Goal: Task Accomplishment & Management: Complete application form

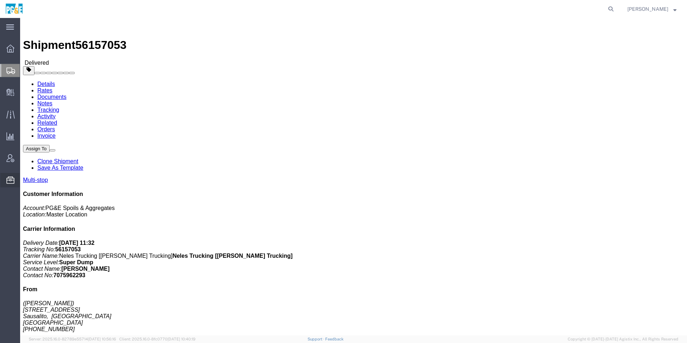
click at [0, 0] on span "Templates" at bounding box center [0, 0] width 0 height 0
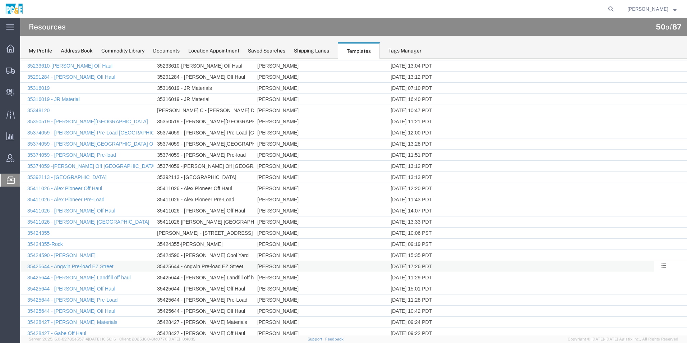
scroll to position [72, 0]
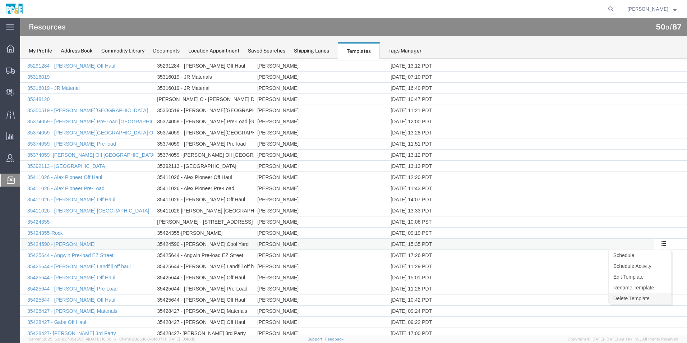
click at [635, 297] on link "Delete Template" at bounding box center [640, 298] width 62 height 11
click at [623, 309] on link "Delete Template" at bounding box center [640, 309] width 62 height 11
click at [628, 309] on link "Delete Template" at bounding box center [640, 309] width 62 height 11
click at [645, 296] on link "Edit Template" at bounding box center [640, 299] width 62 height 11
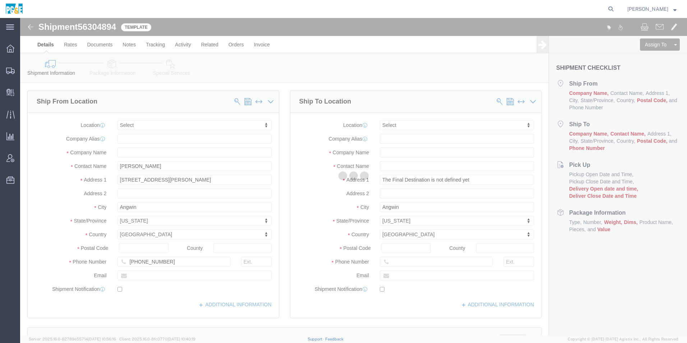
select select
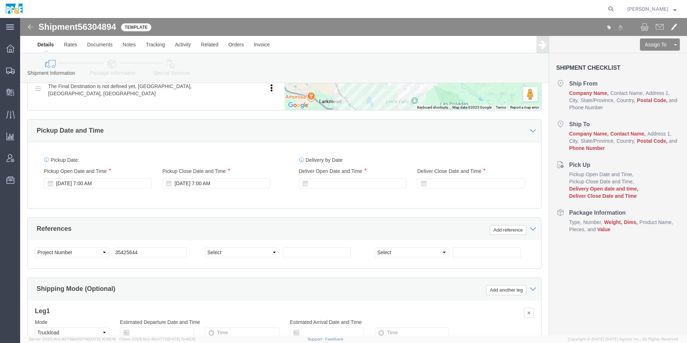
scroll to position [323, 0]
drag, startPoint x: 102, startPoint y: 224, endPoint x: 72, endPoint y: 222, distance: 29.9
click div "Select Account Type Activity ID Airline Appointment Number ASN Batch Request # …"
click input "text"
paste input "35425643"
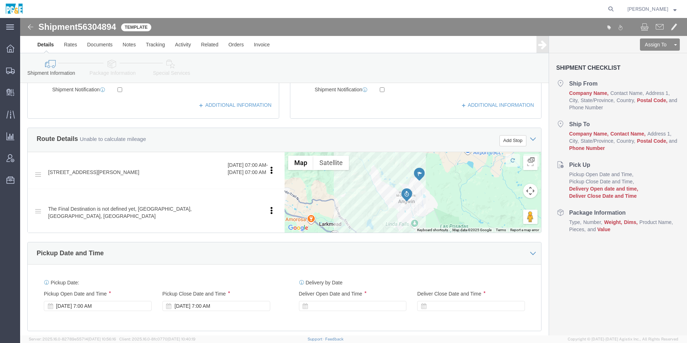
scroll to position [407, 0]
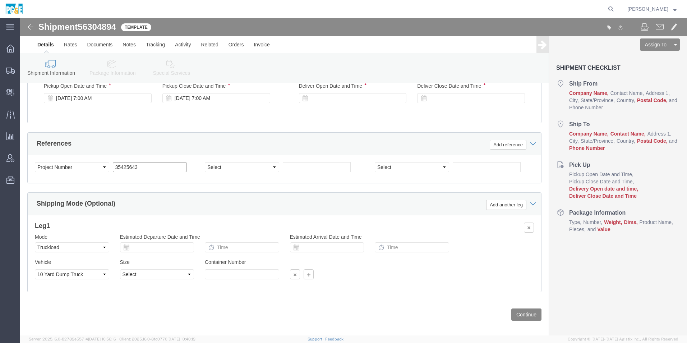
type input "35425643"
click button "Continue"
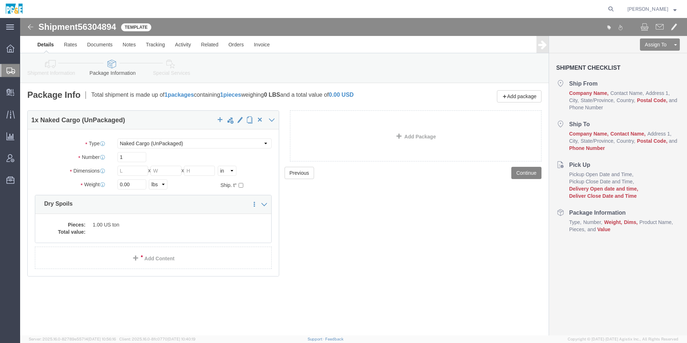
click button "Continue"
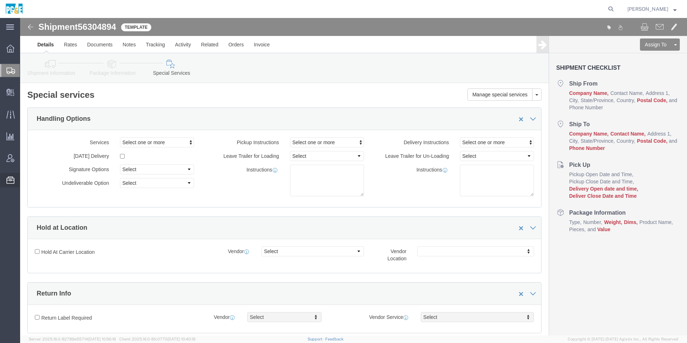
click at [0, 0] on span "Templates" at bounding box center [0, 0] width 0 height 0
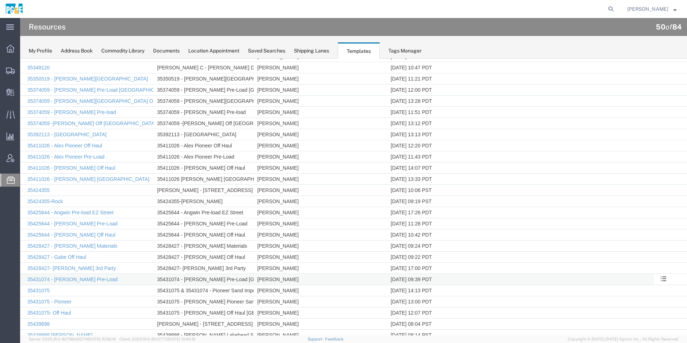
scroll to position [108, 0]
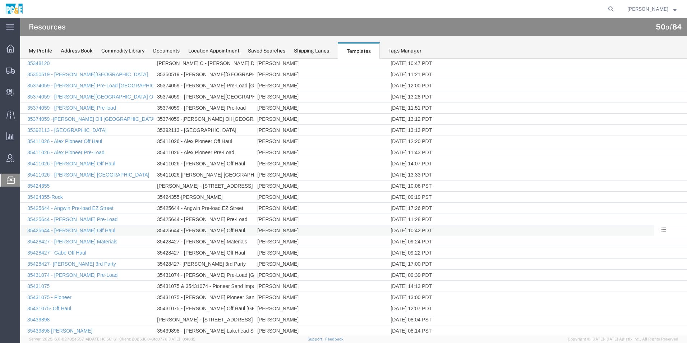
click at [173, 230] on td "35425644 - [PERSON_NAME] Off Haul" at bounding box center [203, 230] width 100 height 11
drag, startPoint x: 182, startPoint y: 229, endPoint x: 662, endPoint y: 229, distance: 480.0
click at [662, 229] on span at bounding box center [663, 229] width 6 height 6
click at [641, 273] on link "Rename Template" at bounding box center [640, 273] width 62 height 11
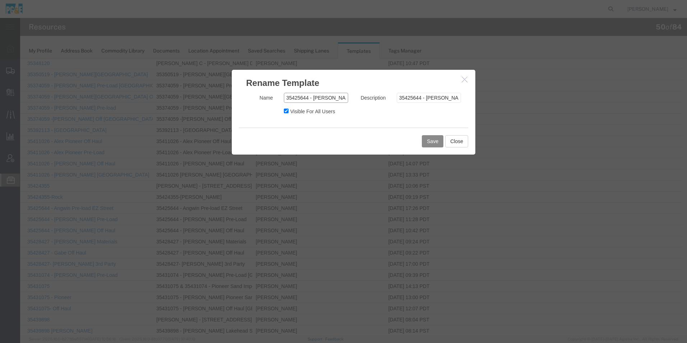
drag, startPoint x: 305, startPoint y: 97, endPoint x: 278, endPoint y: 105, distance: 28.3
click at [278, 105] on div "Name 35425644 - [PERSON_NAME] Off Haul" at bounding box center [297, 100] width 113 height 14
paste input "3"
type input "35425643 - [PERSON_NAME] Off Haul"
drag, startPoint x: 419, startPoint y: 96, endPoint x: 397, endPoint y: 96, distance: 21.6
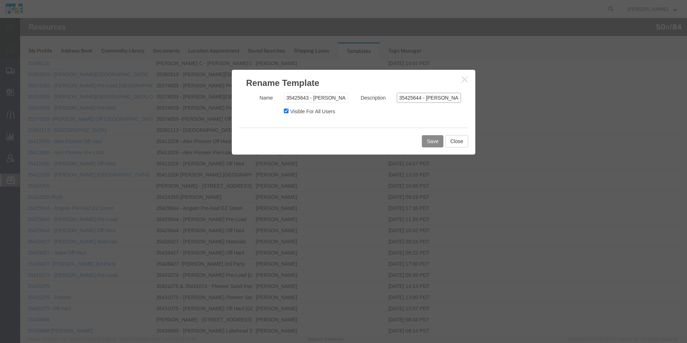
click at [397, 96] on input "35425644 - [PERSON_NAME] Off Haul" at bounding box center [429, 98] width 64 height 10
paste input "3"
type input "35425643 - [PERSON_NAME] Off Haul"
click at [437, 140] on button "Save" at bounding box center [433, 141] width 22 height 12
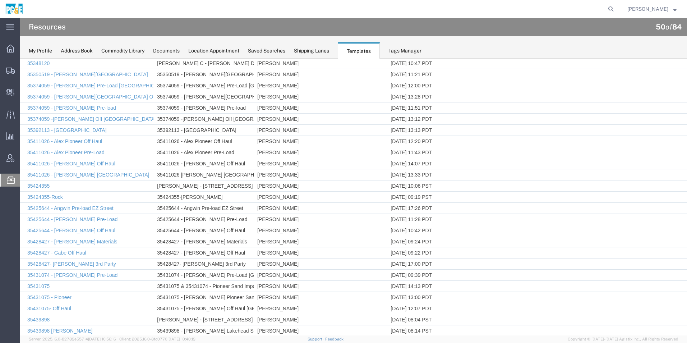
click at [20, 59] on link "Rename Template" at bounding box center [20, 59] width 0 height 0
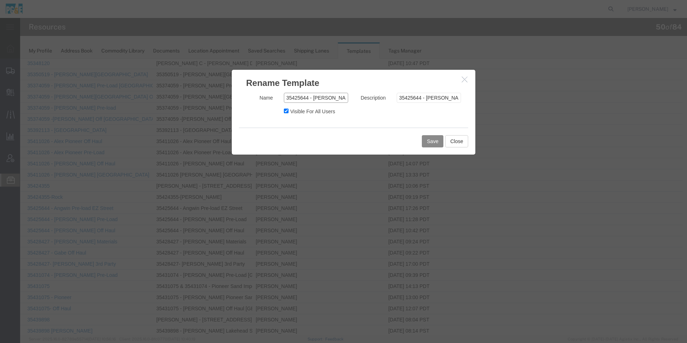
drag, startPoint x: 306, startPoint y: 98, endPoint x: 235, endPoint y: 99, distance: 70.8
click at [236, 98] on div "Name 35425644 - [PERSON_NAME] Pre-Load Description 35425644 - [PERSON_NAME] Pre…" at bounding box center [354, 108] width 244 height 38
paste input "3"
type input "35425643 - [PERSON_NAME] Pre-Load"
drag, startPoint x: 419, startPoint y: 97, endPoint x: 364, endPoint y: 94, distance: 54.7
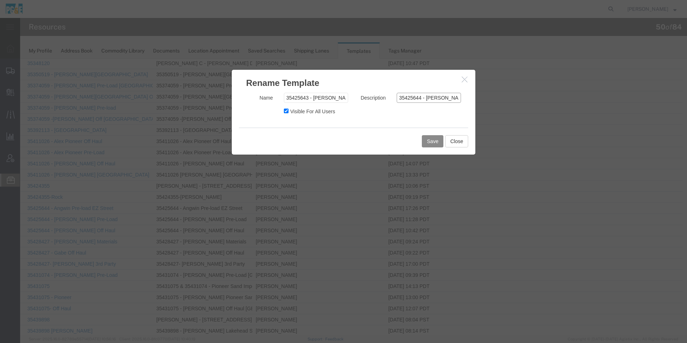
click at [376, 96] on div "Description 35425644 - [PERSON_NAME] Pre-Load" at bounding box center [410, 98] width 113 height 10
paste input "3"
type input "35425643 - [PERSON_NAME] Pre-Load"
click at [433, 138] on button "Save" at bounding box center [433, 141] width 22 height 12
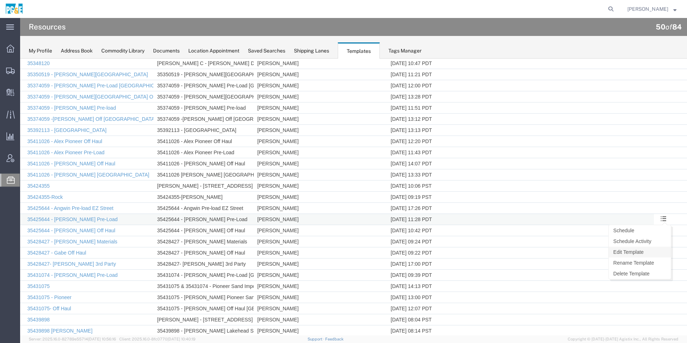
click at [624, 252] on link "Edit Template" at bounding box center [640, 251] width 62 height 11
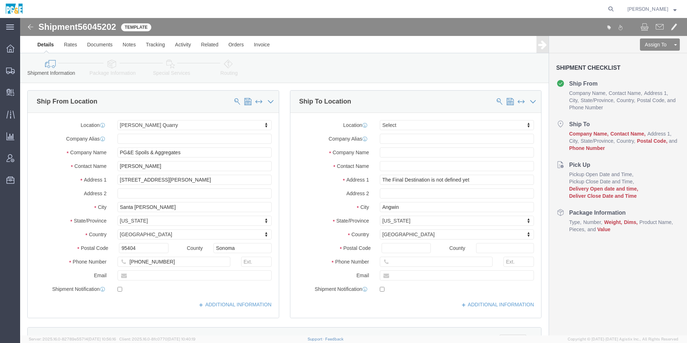
select select "51035"
select select
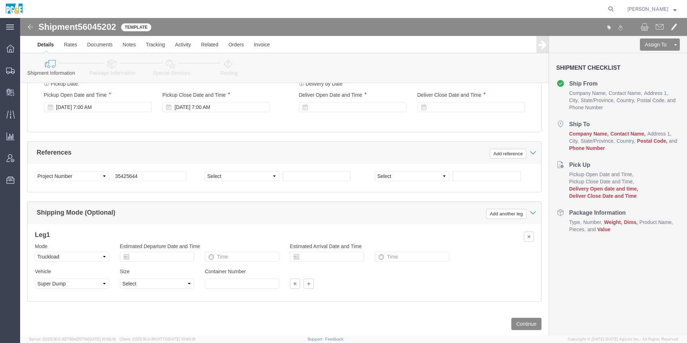
scroll to position [461, 0]
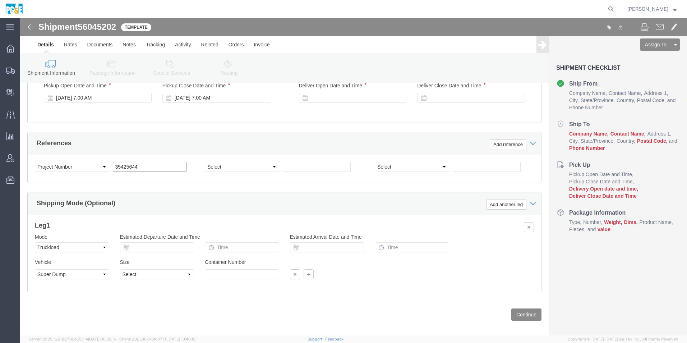
drag, startPoint x: 142, startPoint y: 144, endPoint x: 29, endPoint y: 130, distance: 113.3
click div "Select Account Type Activity ID Airline Appointment Number ASN Batch Request # …"
paste input "3"
type input "35425643"
click button "Continue"
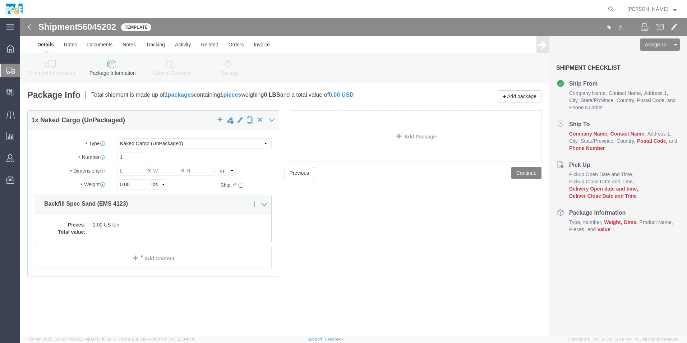
drag, startPoint x: 507, startPoint y: 156, endPoint x: 366, endPoint y: 172, distance: 141.9
click button "Continue"
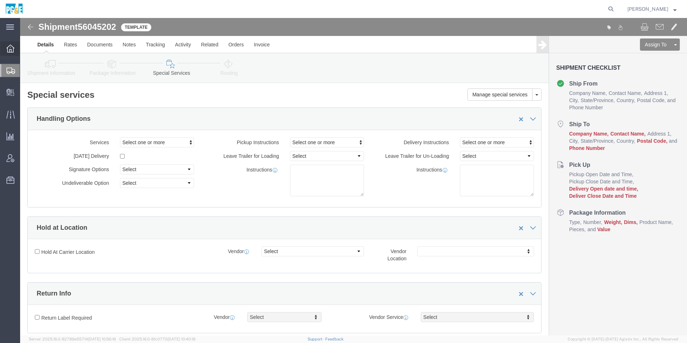
click at [9, 54] on div at bounding box center [10, 48] width 20 height 14
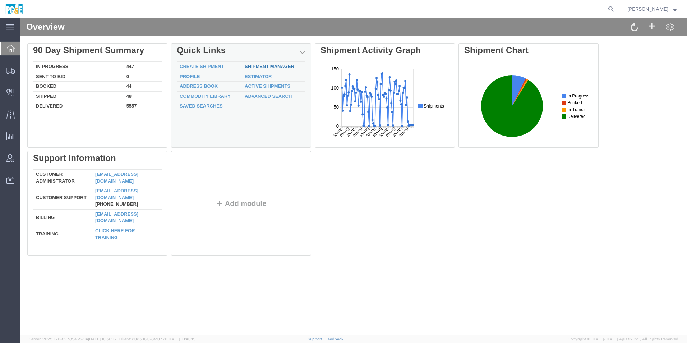
click at [262, 66] on link "Shipment Manager" at bounding box center [270, 66] width 50 height 5
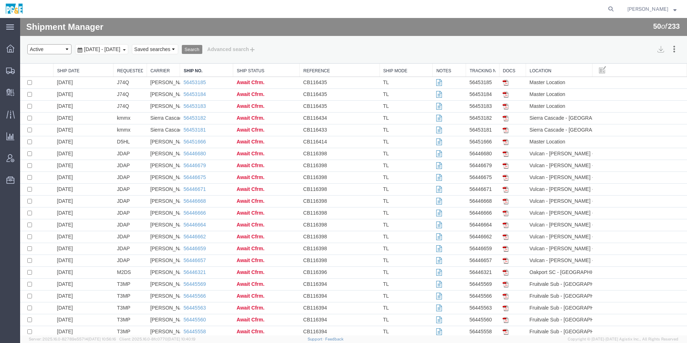
drag, startPoint x: 56, startPoint y: 50, endPoint x: 55, endPoint y: 56, distance: 6.2
click at [56, 50] on select "Select status Active All Shipments Approved Booked Canceled Delivered Denied Ne…" at bounding box center [49, 49] width 44 height 10
select select "ALL"
click at [27, 44] on select "Select status Active All Shipments Approved Booked Canceled Delivered Denied Ne…" at bounding box center [49, 49] width 44 height 10
click at [117, 47] on span "[DATE] - [DATE]" at bounding box center [102, 49] width 40 height 6
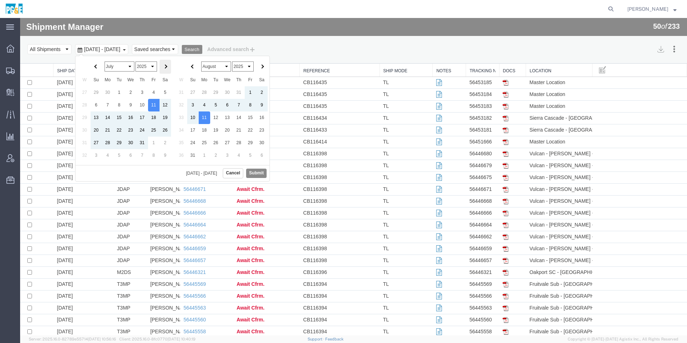
click at [165, 68] on th at bounding box center [165, 67] width 11 height 14
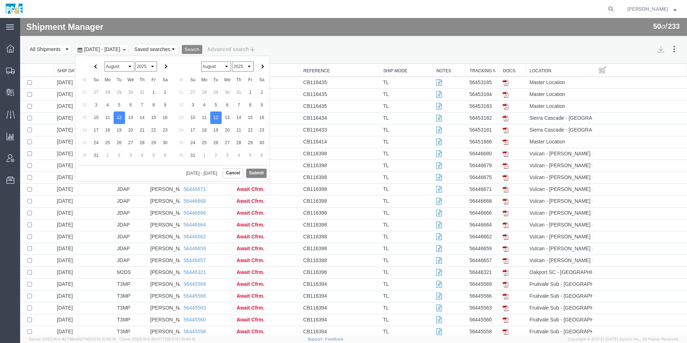
click at [250, 171] on button "Submit" at bounding box center [256, 173] width 20 height 9
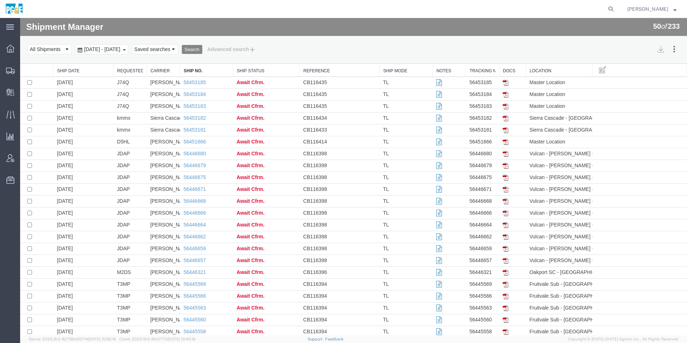
click at [202, 49] on button "Search" at bounding box center [192, 49] width 20 height 9
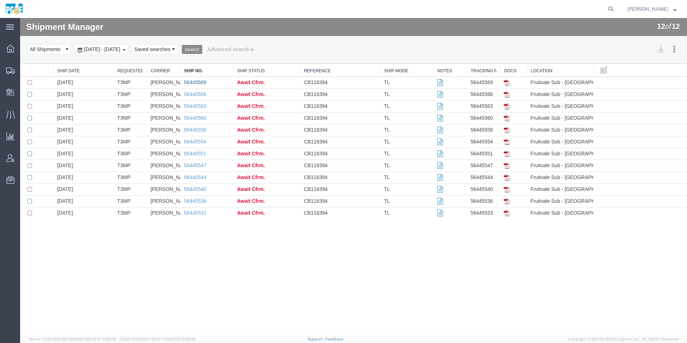
click at [198, 82] on link "56445569" at bounding box center [195, 82] width 22 height 6
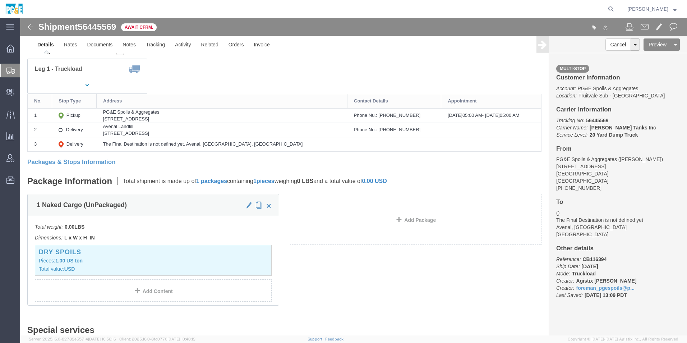
scroll to position [180, 0]
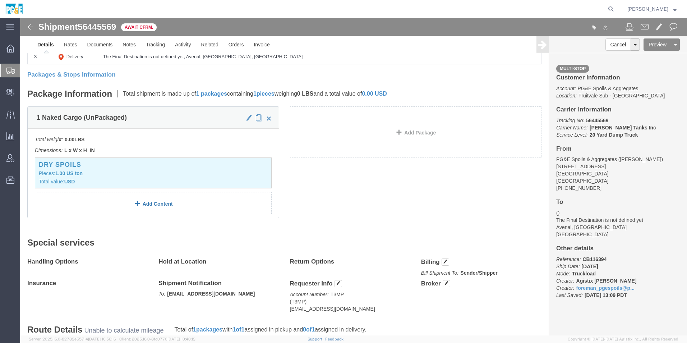
click link "Add Content"
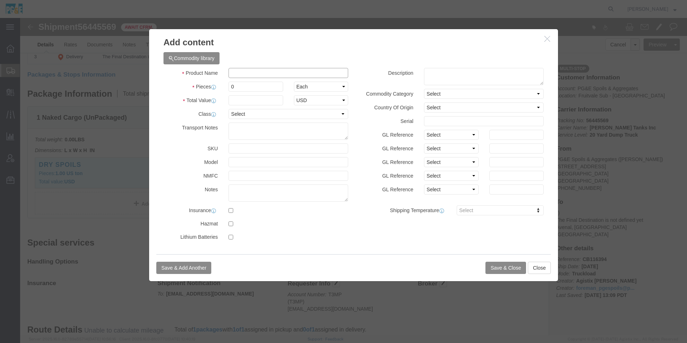
click input "text"
type input "asp"
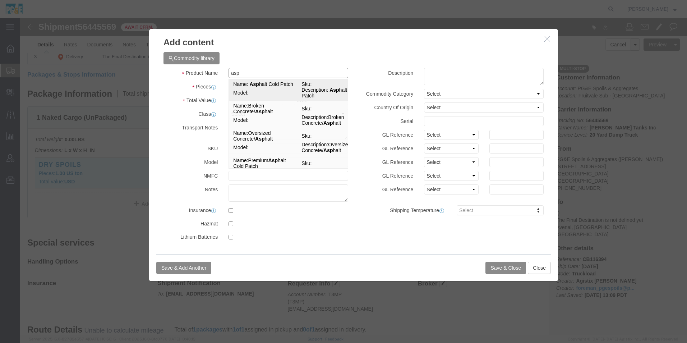
click td "Model:"
type input "1"
select select "TON"
type input "1"
select select "USD"
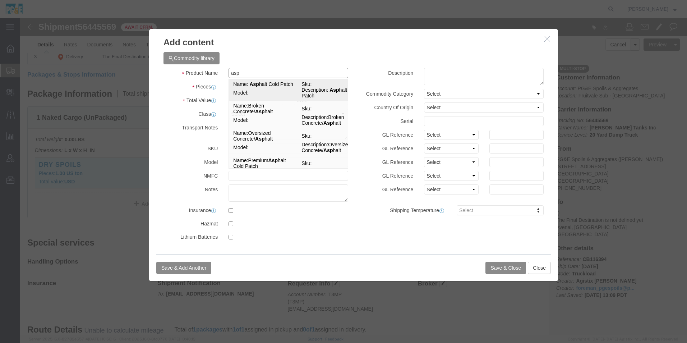
type input "Asphalt Cold Patch"
type textarea "Asphalt Cold Patch"
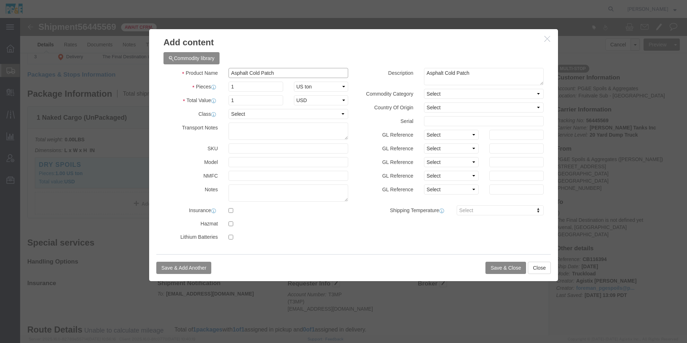
type input "Asphalt Cold Patch"
click button "Save & Close"
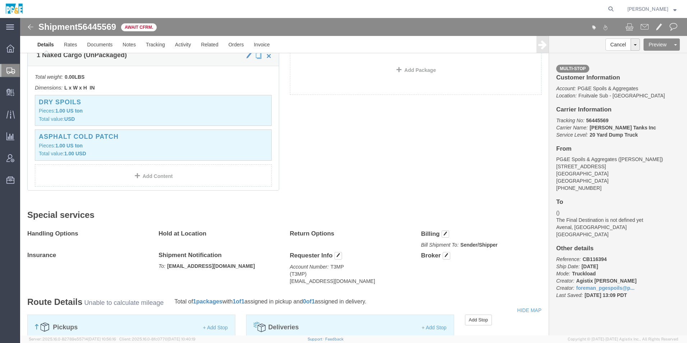
scroll to position [395, 0]
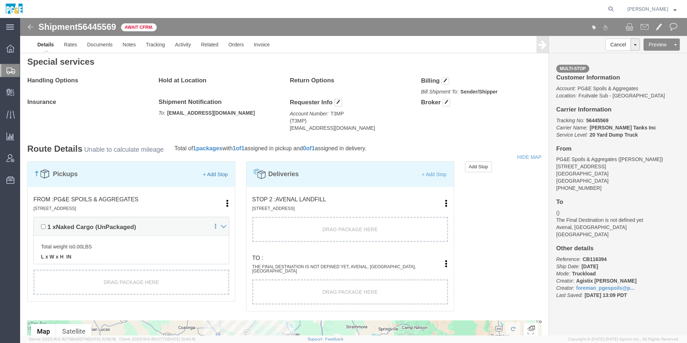
click link "+ Add Stop"
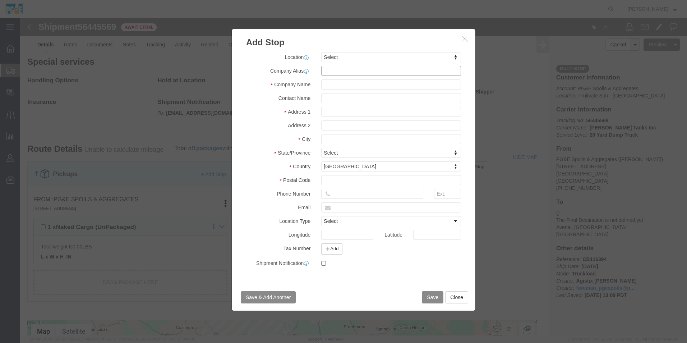
click input "text"
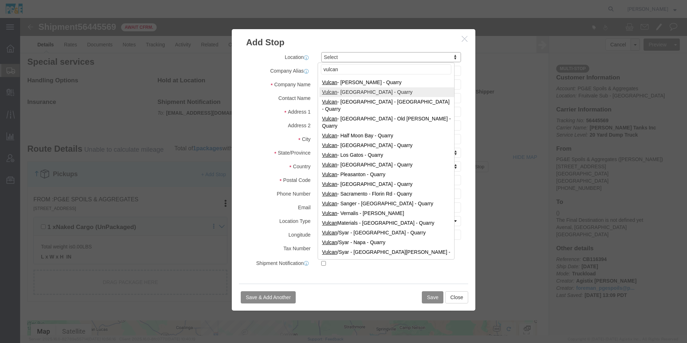
type input "vulcan"
select select "41638"
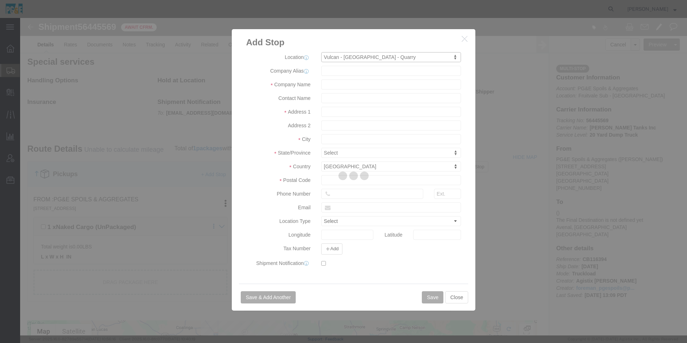
type input "Vulcan"
type input "[STREET_ADDRESS]"
type input "[GEOGRAPHIC_DATA]"
type input "93311"
type input "[PHONE_NUMBER]"
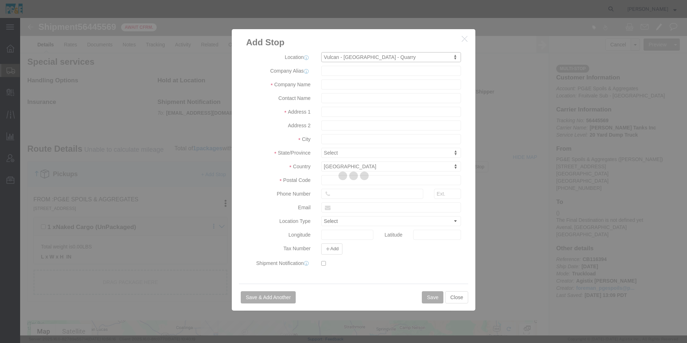
select select "QRRY"
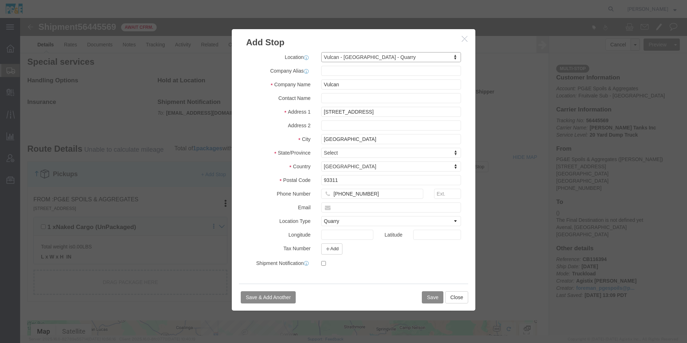
select select "CA"
click button "Save"
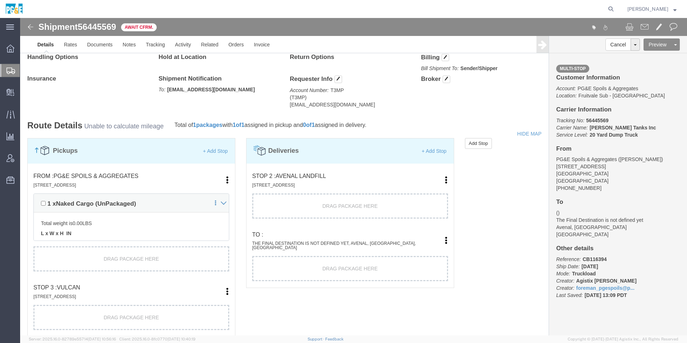
scroll to position [431, 0]
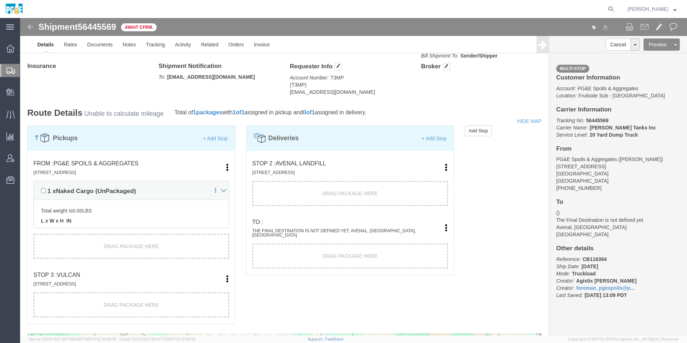
drag, startPoint x: 200, startPoint y: 286, endPoint x: 203, endPoint y: 278, distance: 8.3
click link "Move to top"
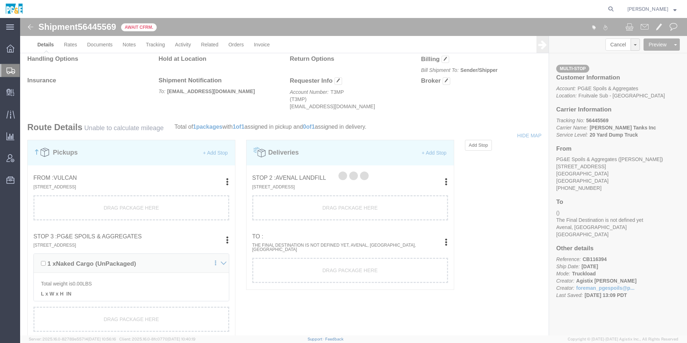
scroll to position [446, 0]
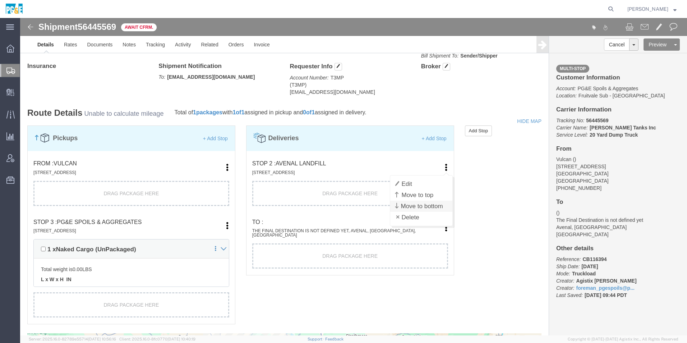
click link "Move to bottom"
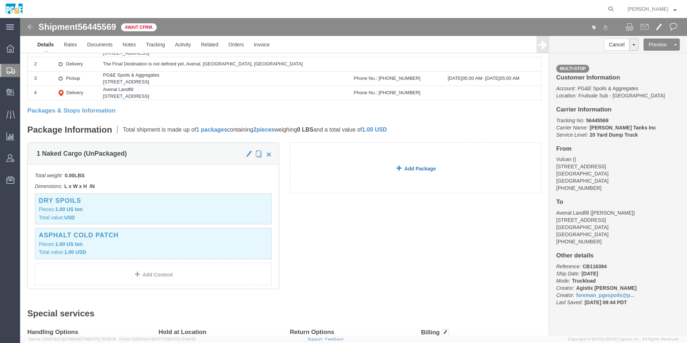
scroll to position [0, 0]
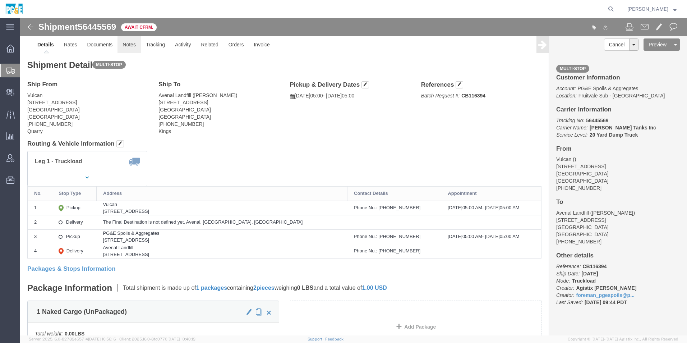
click link "Notes"
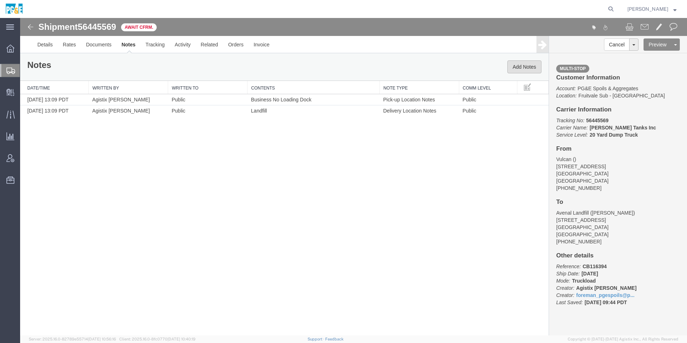
click at [514, 65] on button "Add Notes" at bounding box center [524, 66] width 34 height 13
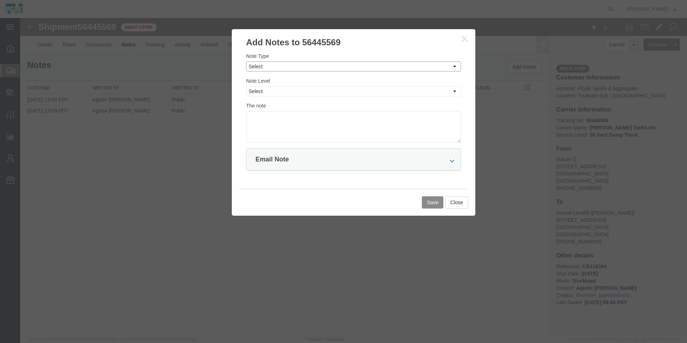
click at [301, 64] on select "Select Approval Bid Notes Carrier Change Notes Claim Notes Content Hazmat Notes…" at bounding box center [353, 66] width 215 height 10
select select "PICK_UP_NOTES"
click at [246, 61] on select "Select Approval Bid Notes Carrier Change Notes Claim Notes Content Hazmat Notes…" at bounding box center [353, 66] width 215 height 10
click at [297, 92] on select "Select Private to Account Private to Vendor Public" at bounding box center [353, 91] width 215 height 10
select select "PUBLIC"
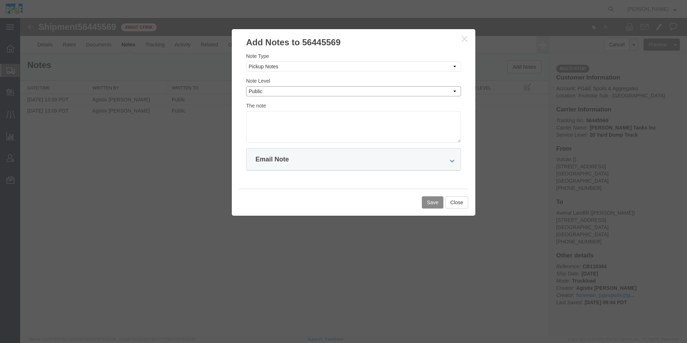
click at [246, 86] on select "Select Private to Account Private to Vendor Public" at bounding box center [353, 91] width 215 height 10
click at [286, 117] on textarea at bounding box center [353, 127] width 215 height 32
drag, startPoint x: 366, startPoint y: 117, endPoint x: 101, endPoint y: 103, distance: 265.5
click at [101, 103] on div "Add Notes to 56445569 Note Type Select Approval Bid Notes Carrier Change Notes …" at bounding box center [353, 176] width 667 height 317
type textarea "Please deliver 1 Load of Cutback"
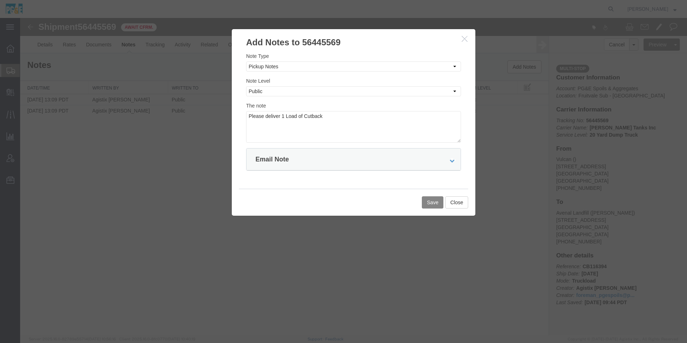
click at [435, 204] on button "Save" at bounding box center [433, 202] width 22 height 12
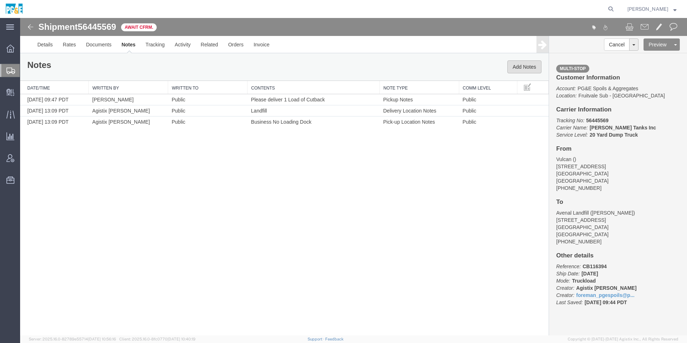
click at [530, 68] on button "Add Notes" at bounding box center [524, 66] width 34 height 13
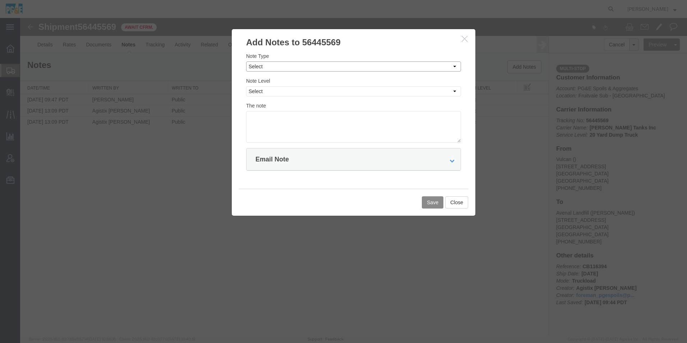
click at [281, 68] on select "Select Approval Bid Notes Carrier Change Notes Claim Notes Content Hazmat Notes…" at bounding box center [353, 66] width 215 height 10
select select "SHIPMENT_NOTIFICATION_NOTES"
click at [246, 61] on select "Select Approval Bid Notes Carrier Change Notes Claim Notes Content Hazmat Notes…" at bounding box center [353, 66] width 215 height 10
click at [300, 93] on select "Select Private to Account Private to Vendor Public" at bounding box center [353, 91] width 215 height 10
select select "PUBLIC"
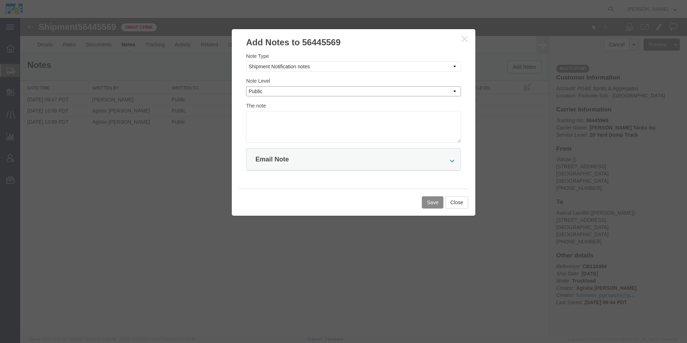
click at [246, 86] on select "Select Private to Account Private to Vendor Public" at bounding box center [353, 91] width 215 height 10
click at [306, 117] on textarea at bounding box center [353, 127] width 215 height 32
type textarea "Please deliver 1 Load of Cutback"
click at [425, 203] on button "Save" at bounding box center [433, 202] width 22 height 12
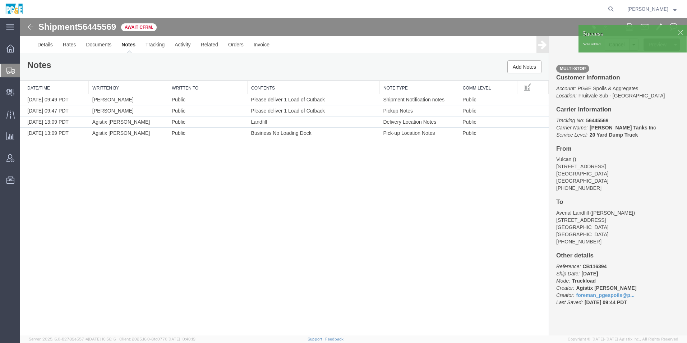
click at [29, 24] on img at bounding box center [30, 27] width 9 height 9
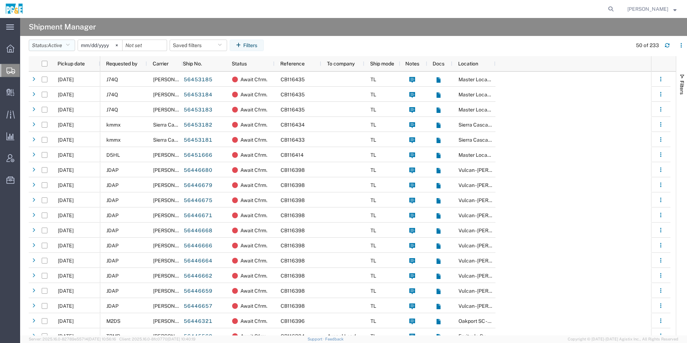
click at [62, 47] on span "Active" at bounding box center [55, 45] width 14 height 7
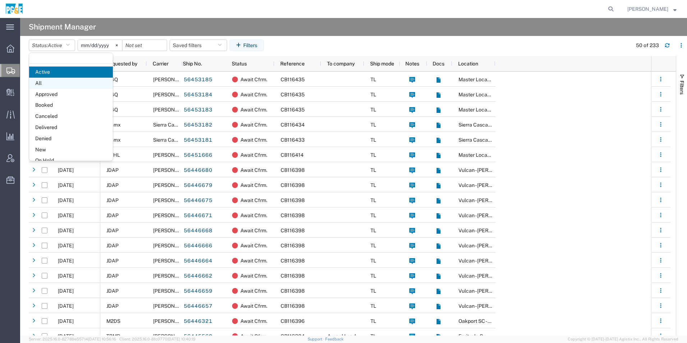
click at [60, 87] on span "All" at bounding box center [71, 83] width 84 height 11
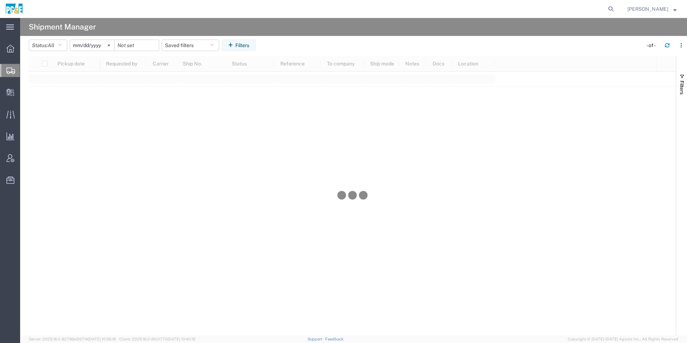
click at [101, 45] on input "[DATE]" at bounding box center [92, 45] width 44 height 11
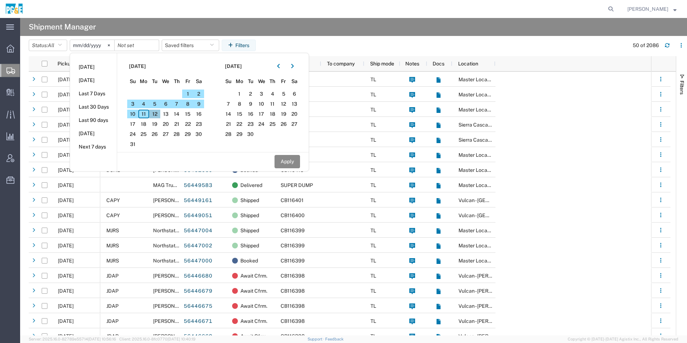
click at [158, 114] on span "12" at bounding box center [154, 114] width 11 height 9
click at [284, 67] on button "button" at bounding box center [278, 65] width 11 height 11
click at [252, 116] on span "12" at bounding box center [250, 114] width 11 height 9
click at [286, 162] on button "Apply" at bounding box center [288, 161] width 26 height 13
type input "[DATE]"
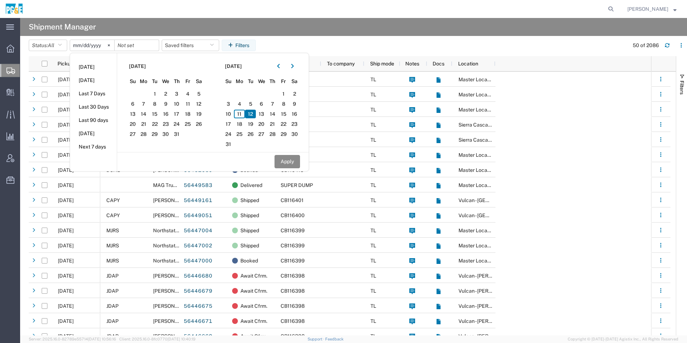
type input "[DATE]"
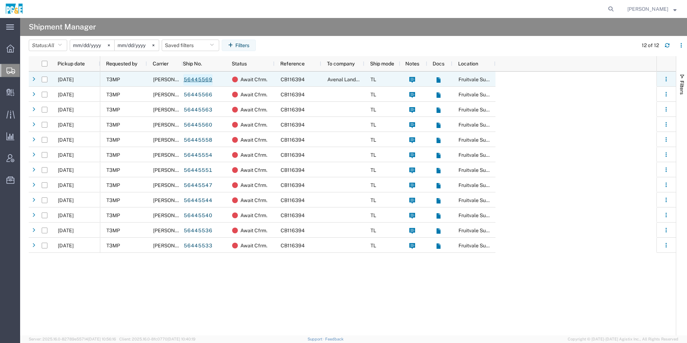
click at [206, 80] on link "56445569" at bounding box center [197, 79] width 29 height 11
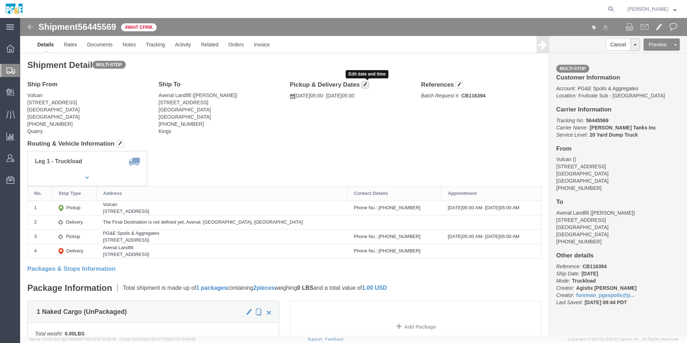
click span "button"
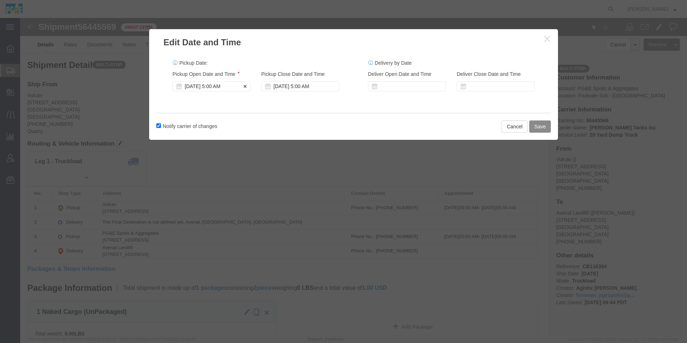
click div "[DATE] 5:00 AM"
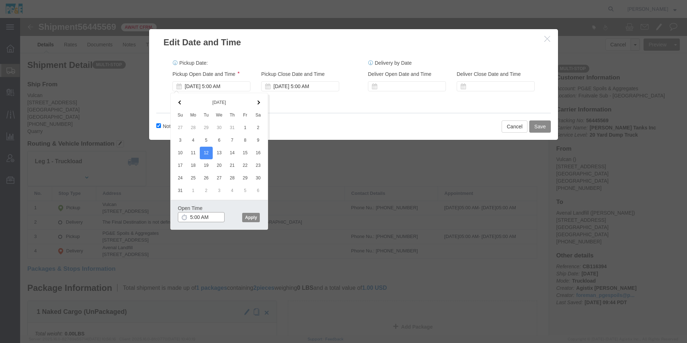
type input "6:00 AM"
click button "Apply"
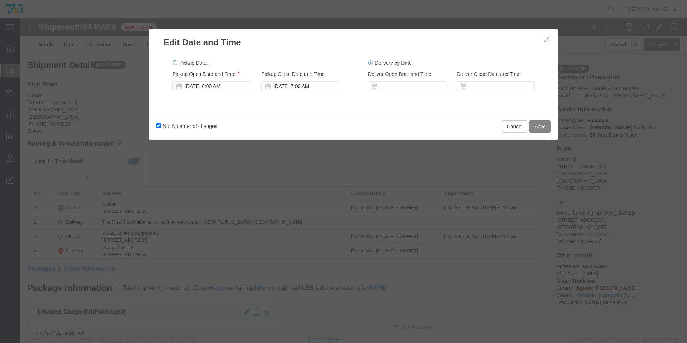
click button "Save"
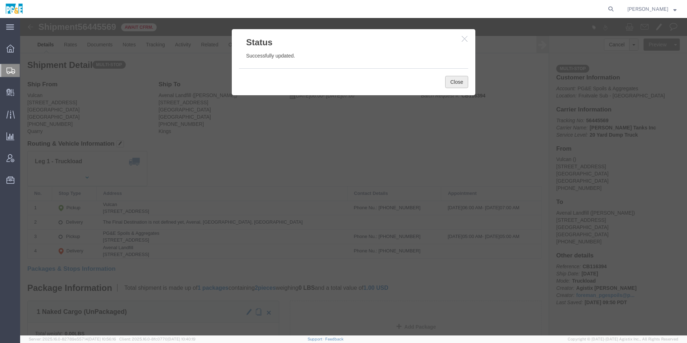
click button "Close"
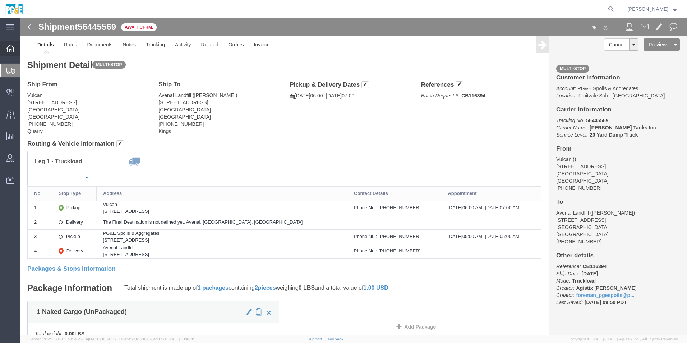
click at [11, 48] on icon at bounding box center [10, 49] width 8 height 8
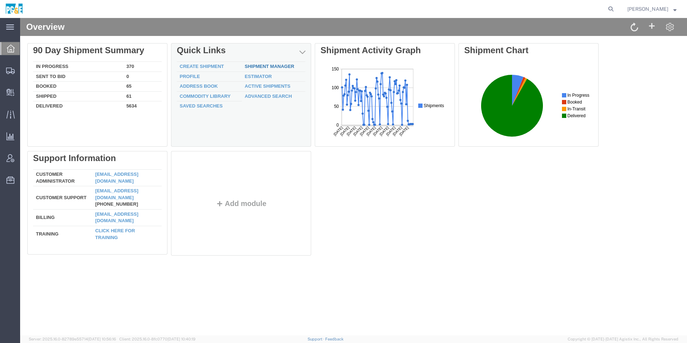
click at [259, 64] on link "Shipment Manager" at bounding box center [270, 66] width 50 height 5
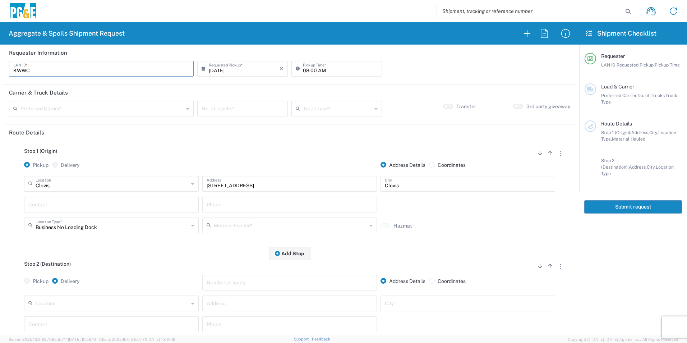
type input "KWWC"
click at [304, 70] on input "08:00 AM" at bounding box center [340, 68] width 75 height 13
type input "07:00 AM"
click at [127, 106] on input "text" at bounding box center [101, 108] width 163 height 13
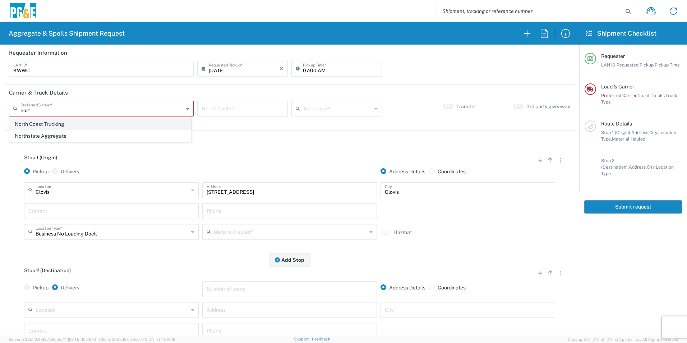
click at [79, 123] on span "North Coast Trucking" at bounding box center [100, 124] width 181 height 11
type input "North Coast Trucking"
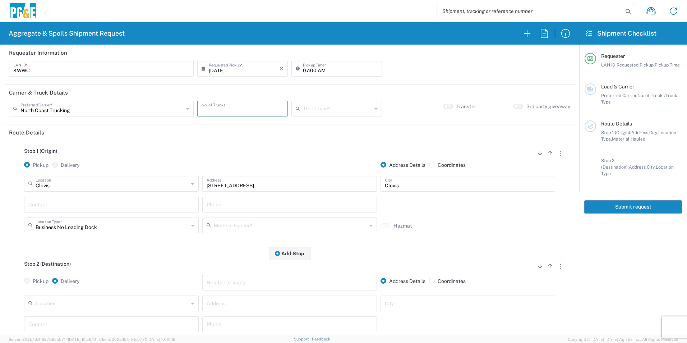
click at [259, 111] on input "number" at bounding box center [243, 108] width 82 height 13
type input "6"
click at [332, 109] on input "text" at bounding box center [337, 108] width 69 height 13
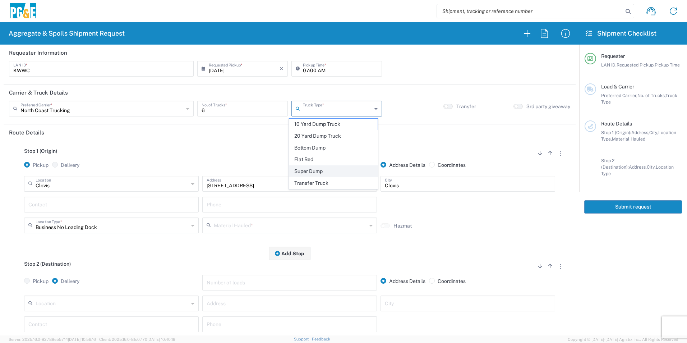
click at [323, 170] on span "Super Dump" at bounding box center [333, 171] width 88 height 11
type input "Super Dump"
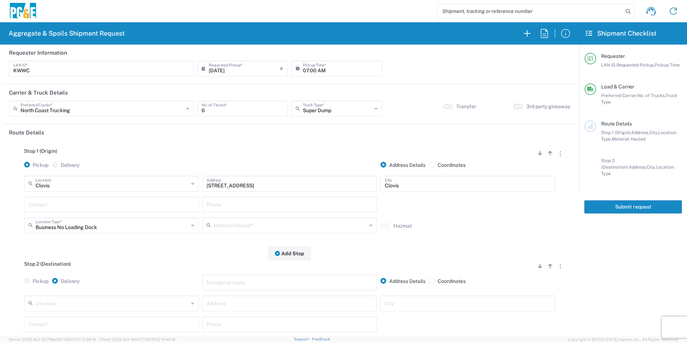
click at [513, 108] on button "button" at bounding box center [517, 106] width 9 height 5
click at [91, 209] on input "text" at bounding box center [111, 204] width 166 height 13
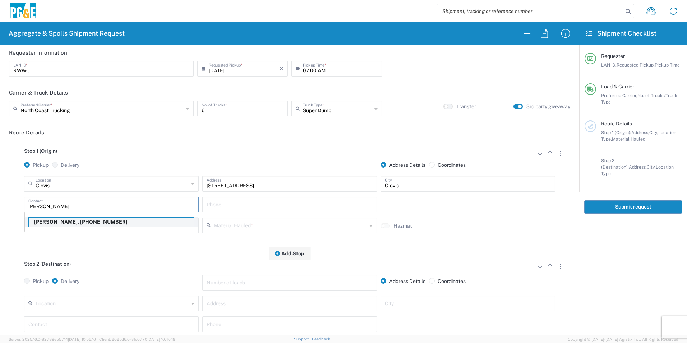
click at [64, 223] on p "Karl Wein, 559-618-2008" at bounding box center [111, 221] width 165 height 9
type input "Karl Wein"
type input "559-618-2008"
click at [241, 231] on div "Material Hauled *" at bounding box center [289, 225] width 175 height 16
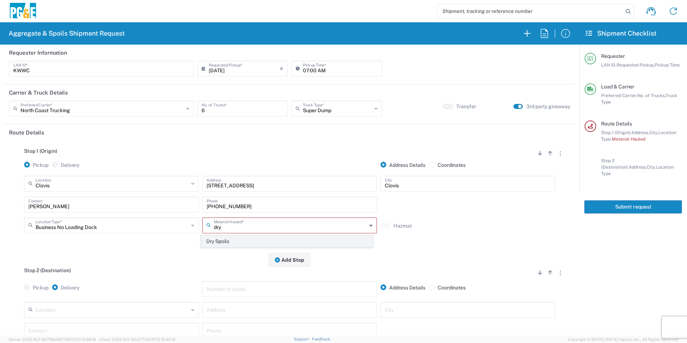
click at [208, 241] on span "Dry Spoils" at bounding box center [286, 241] width 171 height 11
type input "Dry Spoils"
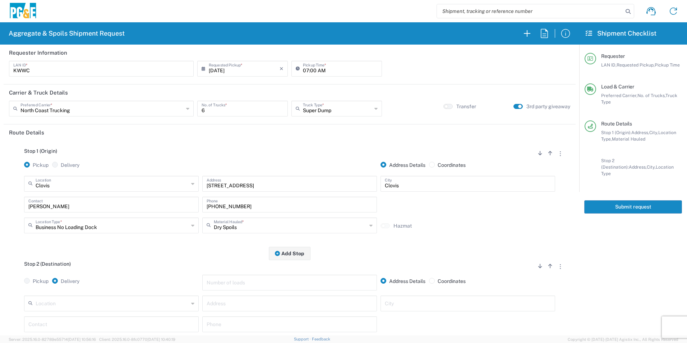
click at [282, 306] on input "text" at bounding box center [290, 302] width 166 height 13
paste input "8 East River Place West,"
type input "8 East River Place West"
click at [418, 303] on input "text" at bounding box center [468, 302] width 166 height 13
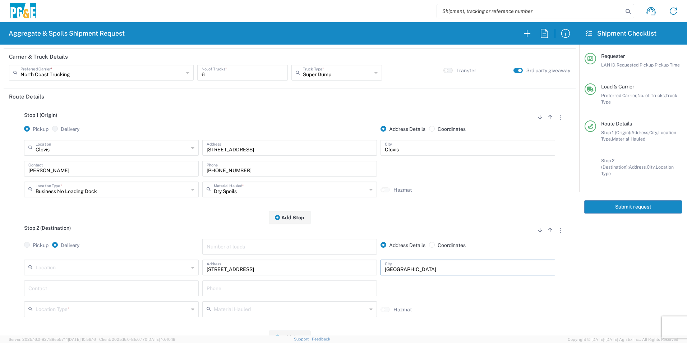
type input "Fresno"
click at [129, 285] on input "text" at bounding box center [111, 287] width 166 height 13
click at [63, 306] on p "Karl Wein, 559-618-2008" at bounding box center [111, 305] width 165 height 9
type input "Karl Wein"
type input "559-618-2008"
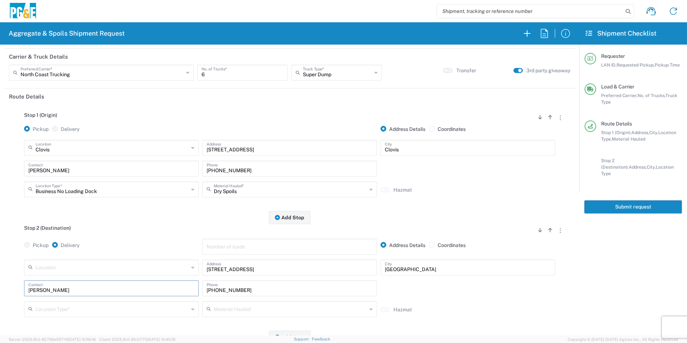
click at [64, 306] on input "text" at bounding box center [112, 308] width 153 height 13
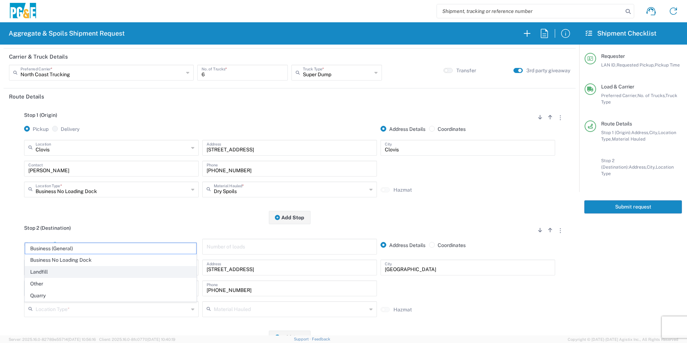
click at [83, 277] on li "Landfill" at bounding box center [111, 272] width 172 height 12
type input "Landfill"
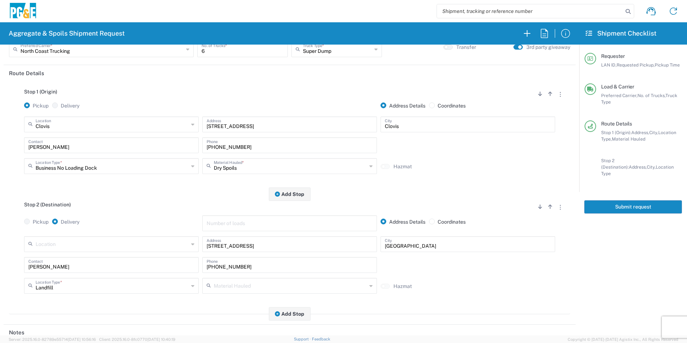
scroll to position [0, 0]
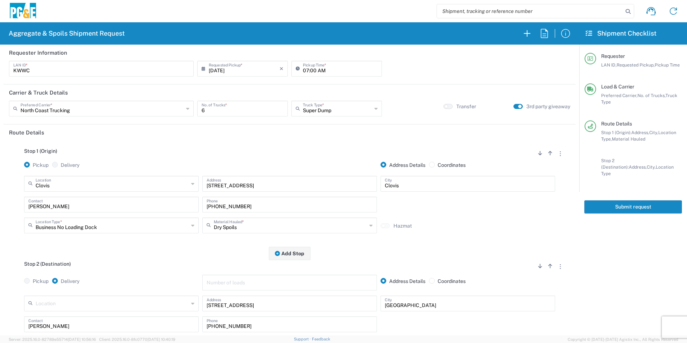
click at [627, 200] on button "Submit request" at bounding box center [633, 206] width 98 height 13
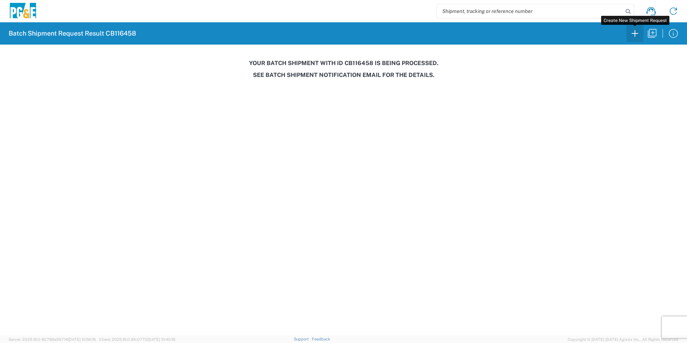
click at [633, 34] on icon "button" at bounding box center [634, 33] width 11 height 11
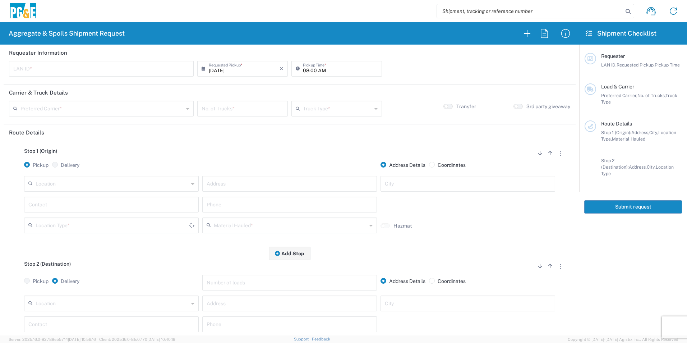
click at [80, 70] on input "text" at bounding box center [101, 68] width 176 height 13
type input "MZP9"
click at [304, 69] on input "08:00 AM" at bounding box center [340, 68] width 75 height 13
type input "06:00 AM"
click at [127, 108] on input "text" at bounding box center [101, 108] width 163 height 13
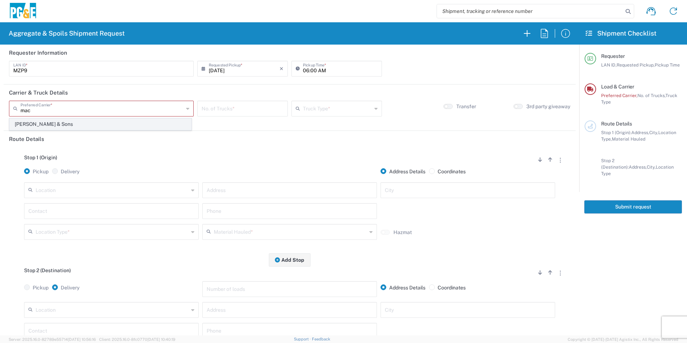
click at [79, 124] on span "[PERSON_NAME] & Sons" at bounding box center [100, 124] width 181 height 11
type input "[PERSON_NAME] & Sons"
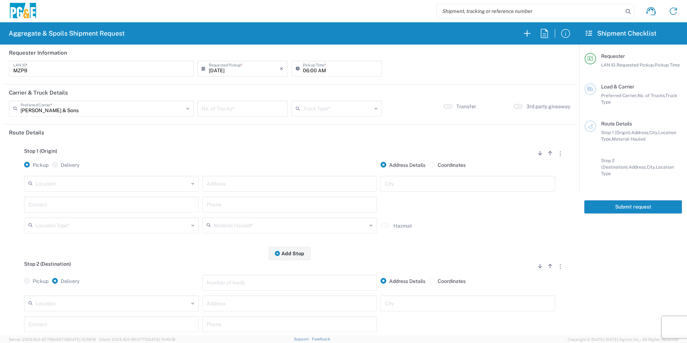
click at [246, 106] on input "number" at bounding box center [243, 108] width 82 height 13
type input "1"
click at [355, 107] on input "text" at bounding box center [337, 108] width 69 height 13
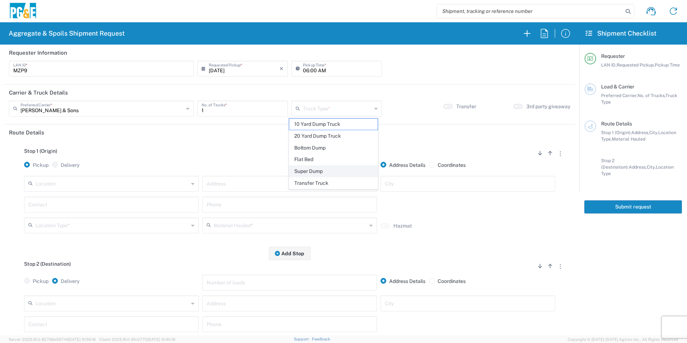
click at [318, 167] on span "Super Dump" at bounding box center [333, 171] width 88 height 11
type input "Super Dump"
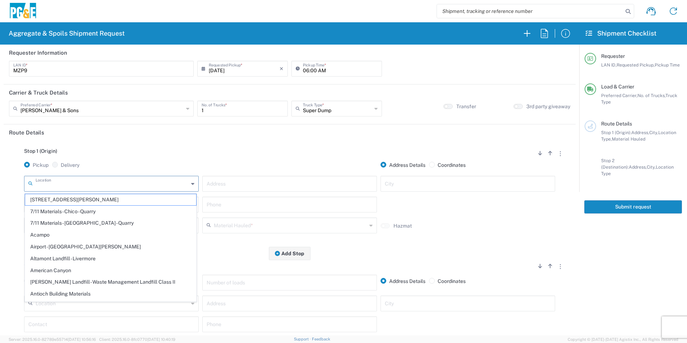
click at [163, 182] on input "text" at bounding box center [112, 183] width 153 height 13
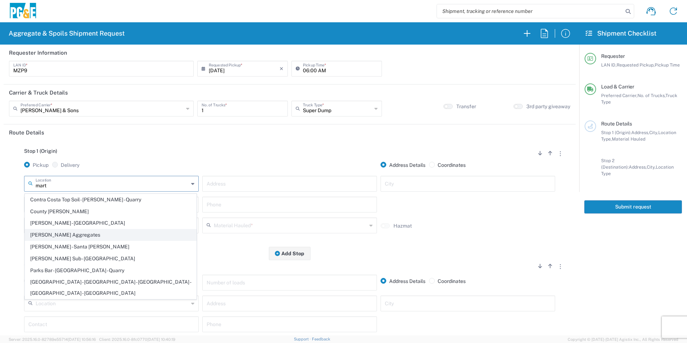
click at [92, 235] on span "[PERSON_NAME] Aggregates" at bounding box center [110, 234] width 171 height 11
type input "[PERSON_NAME] Aggregates"
type input "12523 North, CA-59"
type input "Merced"
type input "Quarry"
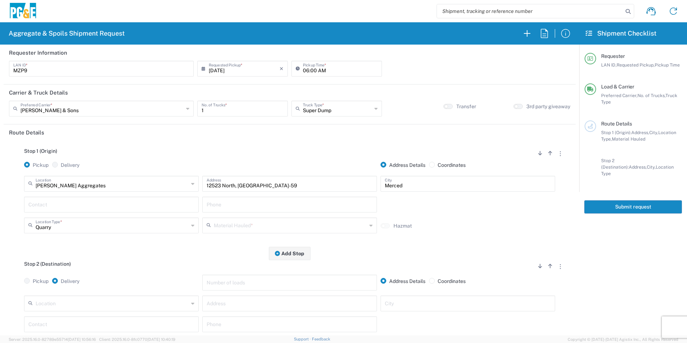
click at [52, 200] on input "text" at bounding box center [111, 204] width 166 height 13
click at [47, 222] on p "Mario Pangelinan, 209-459-2643" at bounding box center [111, 221] width 165 height 9
type input "Mario Pangelinan"
type input "209-459-2643"
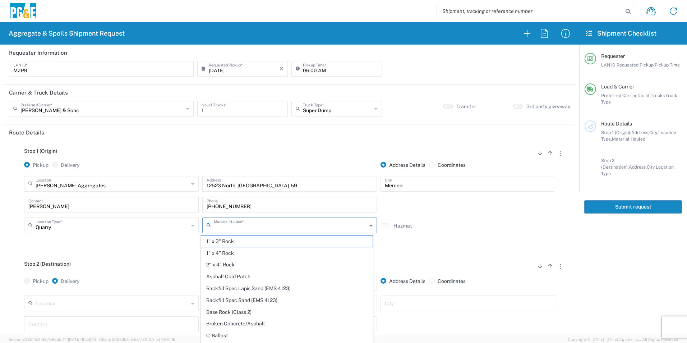
click at [255, 227] on input "text" at bounding box center [290, 224] width 153 height 13
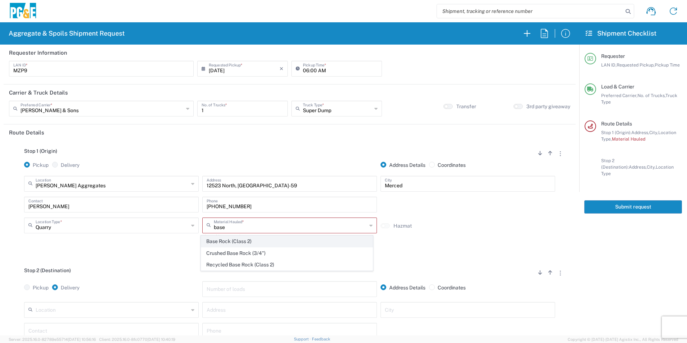
click at [227, 240] on span "Base Rock (Class 2)" at bounding box center [286, 241] width 171 height 11
type input "Base Rock (Class 2)"
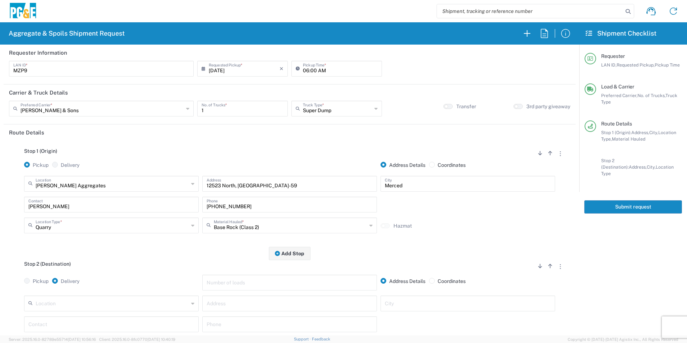
click at [129, 306] on input "text" at bounding box center [112, 302] width 153 height 13
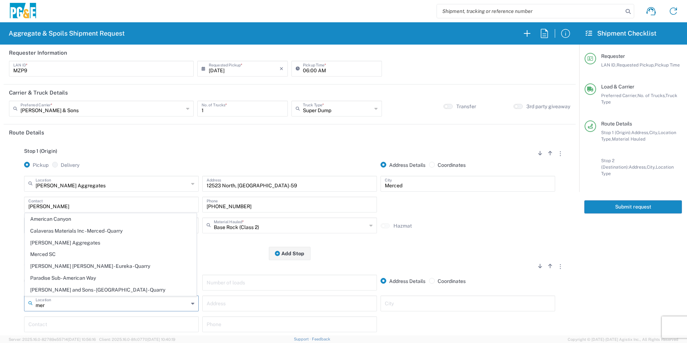
drag, startPoint x: 87, startPoint y: 252, endPoint x: 123, endPoint y: 261, distance: 36.6
click at [87, 252] on span "Merced SC" at bounding box center [110, 254] width 171 height 11
type input "Merced SC"
type input "4165 E Childs Ave"
type input "Merced"
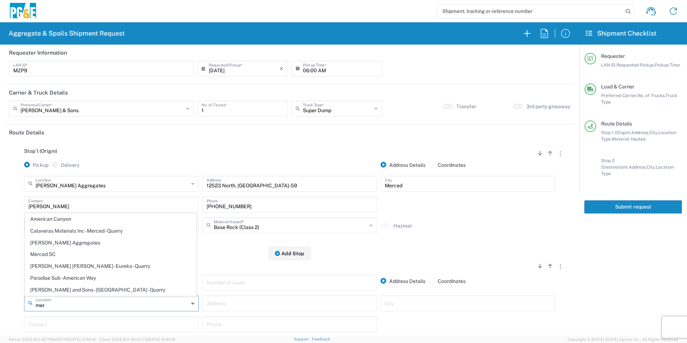
type input "Business No Loading Dock"
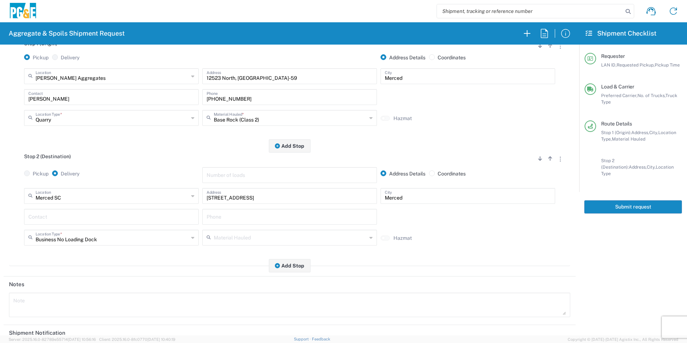
scroll to position [108, 0]
click at [110, 211] on input "text" at bounding box center [111, 215] width 166 height 13
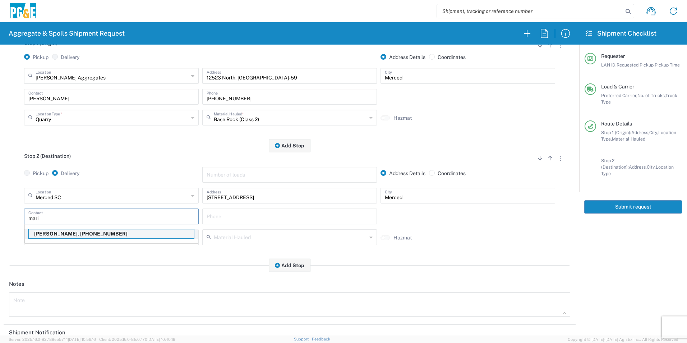
click at [91, 236] on p "Mario Pangelinan, 209-459-2643" at bounding box center [111, 233] width 165 height 9
type input "Mario Pangelinan"
type input "209-459-2643"
click at [54, 298] on textarea at bounding box center [289, 304] width 553 height 20
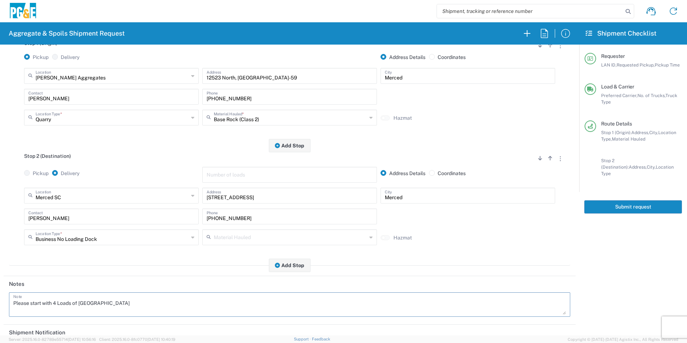
drag, startPoint x: 138, startPoint y: 303, endPoint x: 0, endPoint y: 275, distance: 140.6
click at [0, 288] on html "Aggregate & Spoils Shipment Request Requester Information MZP9 LAN ID * 08/12/2…" at bounding box center [343, 171] width 687 height 343
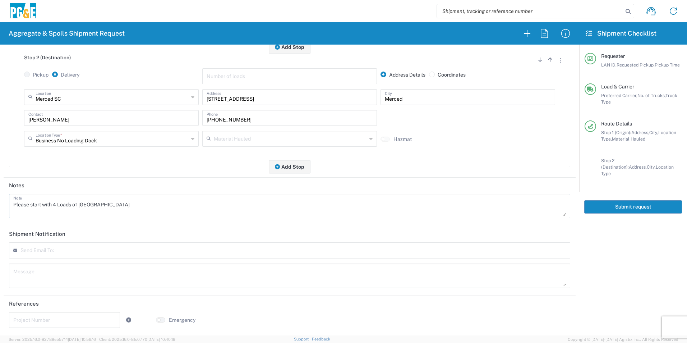
scroll to position [207, 0]
type textarea "Please start with 4 Loads of Base Rock"
click at [63, 277] on textarea at bounding box center [289, 275] width 553 height 20
paste textarea "Please start with 4 Loads of Base Rock"
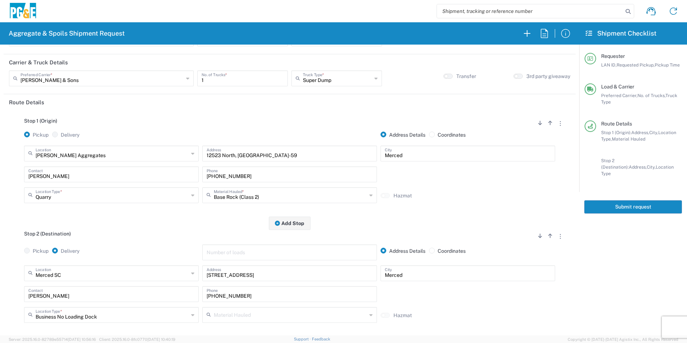
scroll to position [0, 0]
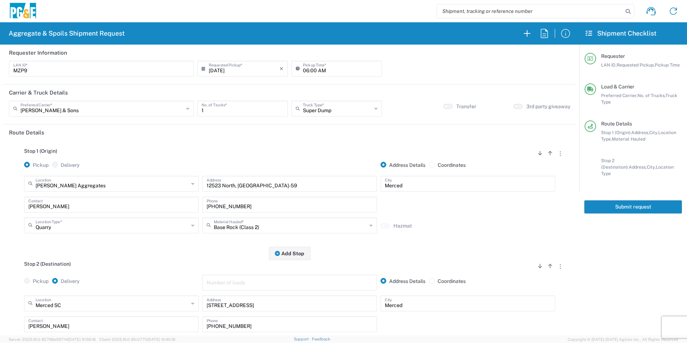
type textarea "Please start with 4 Loads of Base Rock"
click at [620, 200] on button "Submit request" at bounding box center [633, 206] width 98 height 13
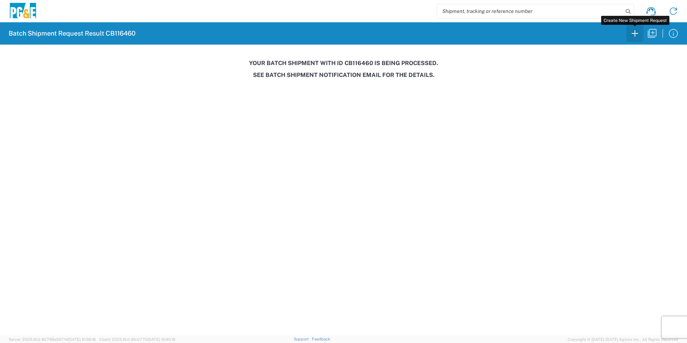
click at [631, 33] on icon "button" at bounding box center [634, 33] width 11 height 11
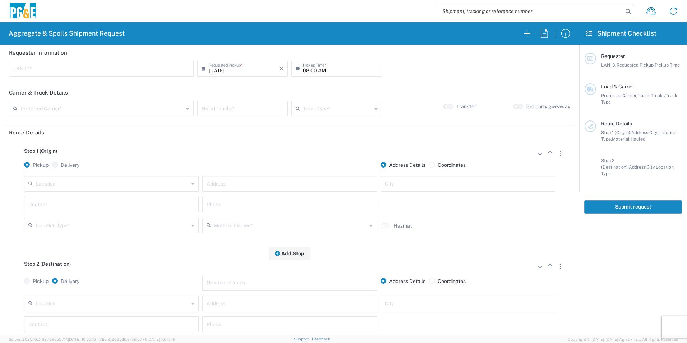
click at [114, 65] on input "text" at bounding box center [101, 68] width 176 height 13
type input "JDAP"
click at [304, 68] on input "08:00 AM" at bounding box center [340, 68] width 75 height 13
type input "06:00 AM"
click at [119, 116] on div "Preferred Carrier *" at bounding box center [101, 109] width 185 height 16
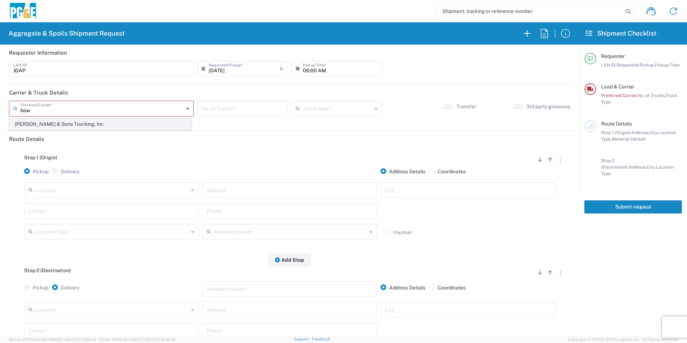
click at [97, 121] on span "[PERSON_NAME] & Sons Trucking, Inc" at bounding box center [100, 124] width 181 height 11
type input "[PERSON_NAME] & Sons Trucking, Inc"
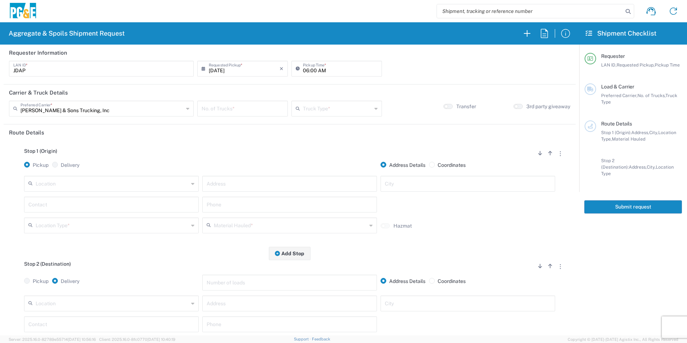
click at [244, 109] on input "number" at bounding box center [243, 108] width 82 height 13
type input "15"
click at [359, 108] on input "text" at bounding box center [337, 108] width 69 height 13
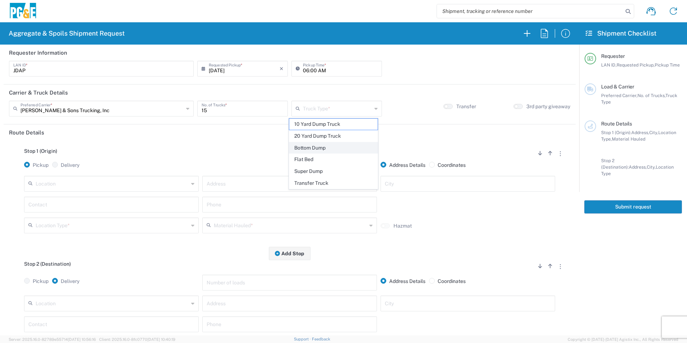
click at [324, 147] on span "Bottom Dump" at bounding box center [333, 147] width 88 height 11
type input "Bottom Dump"
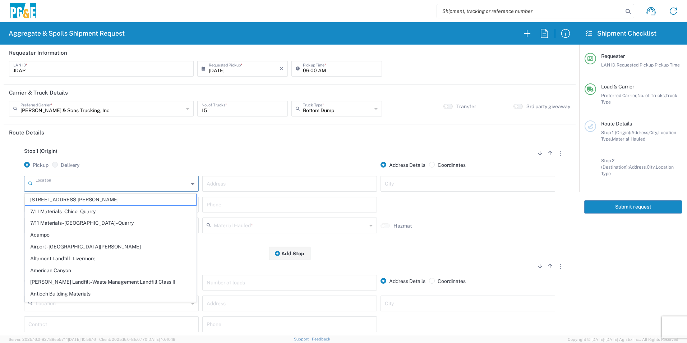
click at [146, 178] on input "text" at bounding box center [112, 183] width 153 height 13
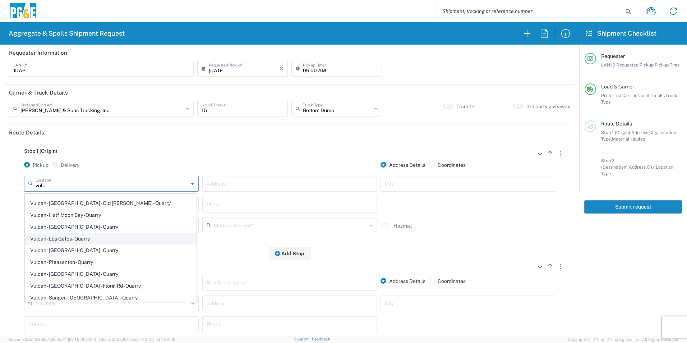
scroll to position [104, 0]
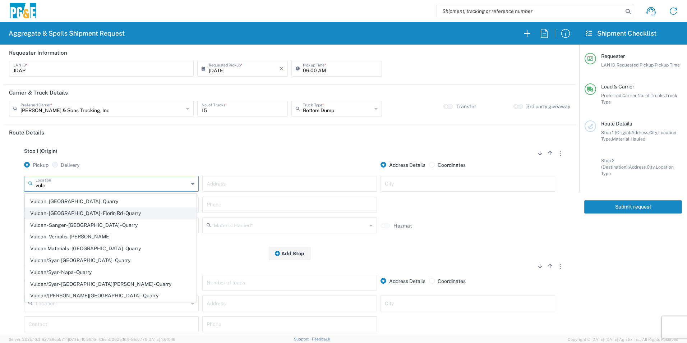
click at [96, 215] on span "Vulcan - [GEOGRAPHIC_DATA] - Florin Rd - Quarry" at bounding box center [110, 213] width 171 height 11
type input "Vulcan - [GEOGRAPHIC_DATA] - Florin Rd - Quarry"
type input "11501 Florin Rd"
type input "Sacramento"
type input "Quarry"
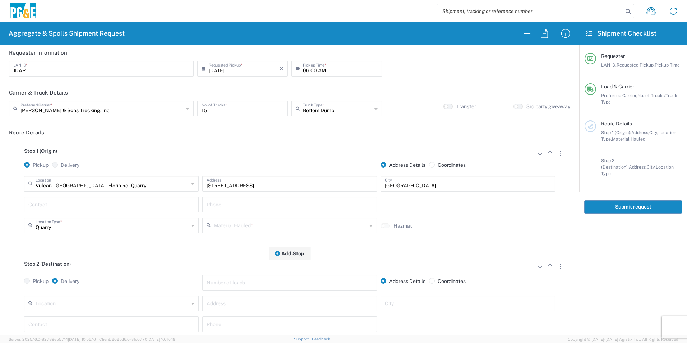
click at [51, 203] on input "text" at bounding box center [111, 204] width 166 height 13
click at [43, 223] on p "Joshua Altom, 209-604-1843" at bounding box center [111, 221] width 165 height 9
type input "Joshua Altom"
type input "209-604-1843"
drag, startPoint x: 245, startPoint y: 231, endPoint x: 249, endPoint y: 224, distance: 8.9
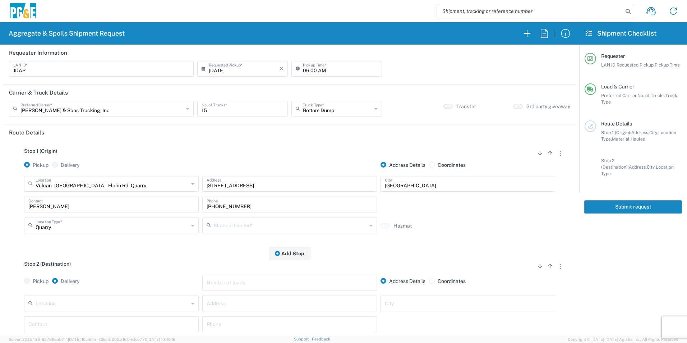
click at [245, 229] on div "Material Hauled *" at bounding box center [289, 225] width 175 height 16
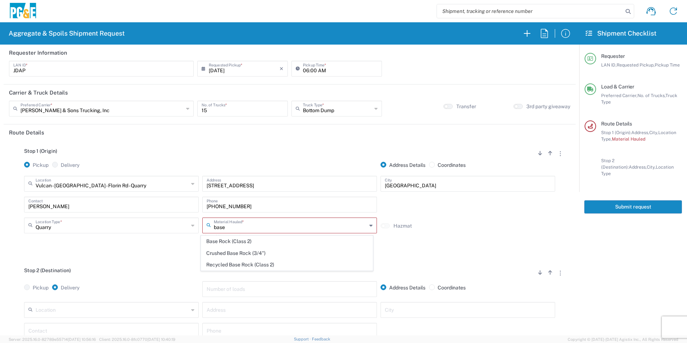
click at [254, 238] on span "Base Rock (Class 2)" at bounding box center [286, 241] width 171 height 11
type input "Base Rock (Class 2)"
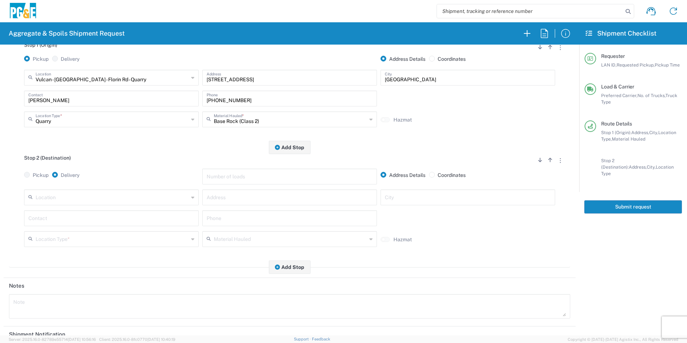
scroll to position [108, 0]
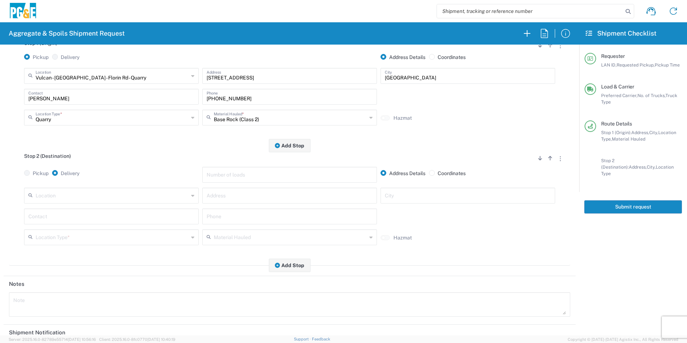
click at [85, 198] on input "text" at bounding box center [112, 195] width 153 height 13
click at [51, 213] on span "Acampo" at bounding box center [110, 211] width 171 height 11
type input "Acampo"
type input "4330 E. Winery Rd"
type input "Acampo"
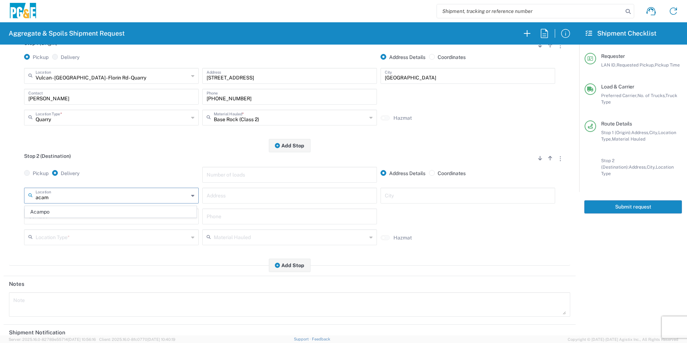
type input "Business No Loading Dock"
click at [51, 216] on input "text" at bounding box center [111, 215] width 166 height 13
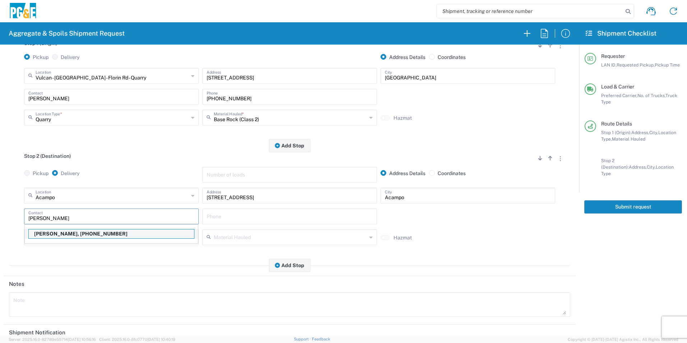
click at [45, 233] on p "Joshua Altom, 209-604-1843" at bounding box center [111, 233] width 165 height 9
type input "Joshua Altom"
type input "209-604-1843"
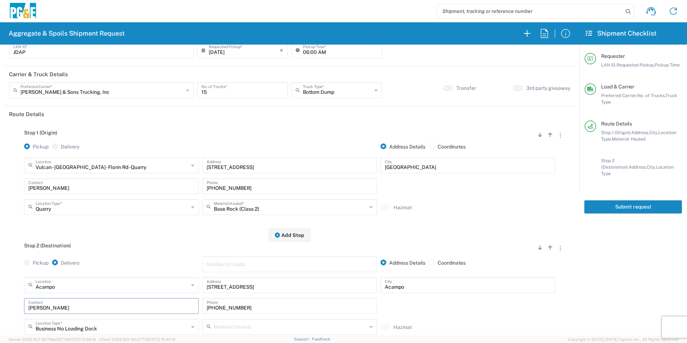
scroll to position [0, 0]
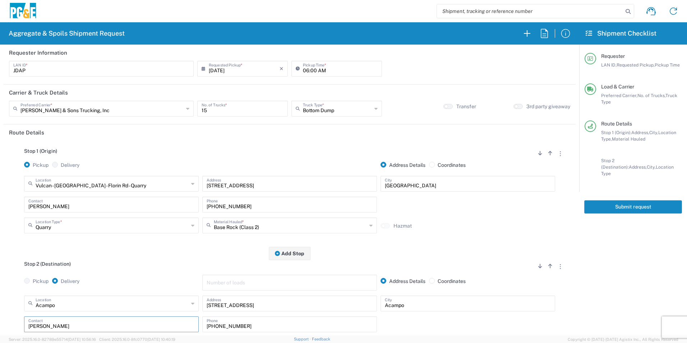
click at [624, 204] on button "Submit request" at bounding box center [633, 206] width 98 height 13
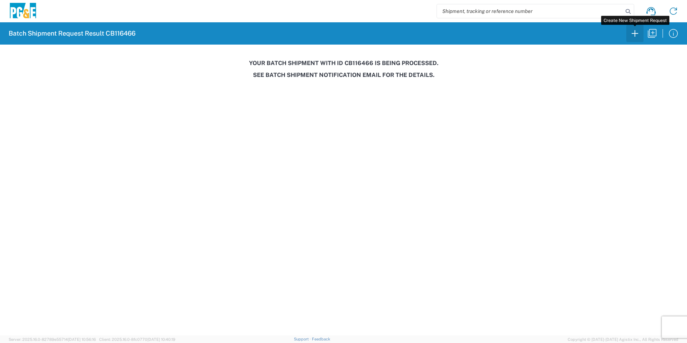
click at [636, 35] on icon "button" at bounding box center [634, 33] width 11 height 11
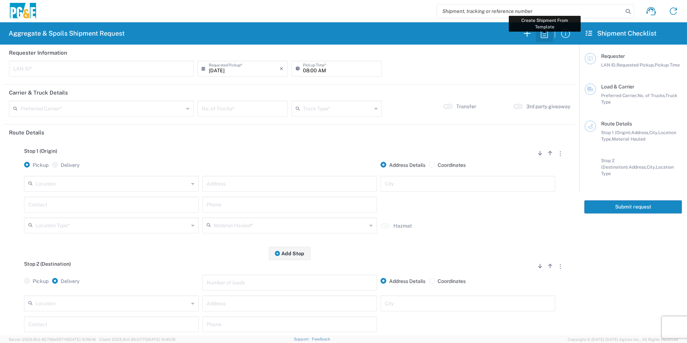
click at [543, 33] on icon "button" at bounding box center [544, 33] width 11 height 11
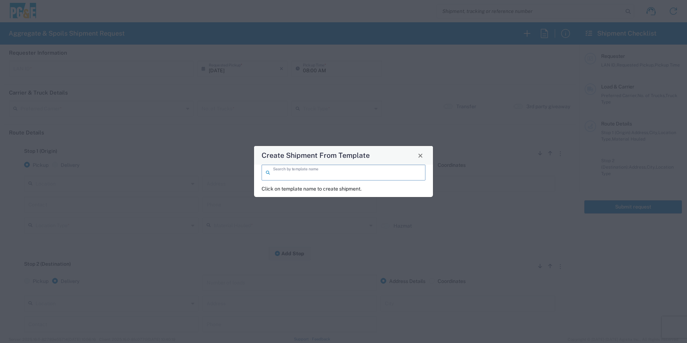
click at [278, 169] on input "search" at bounding box center [347, 172] width 148 height 13
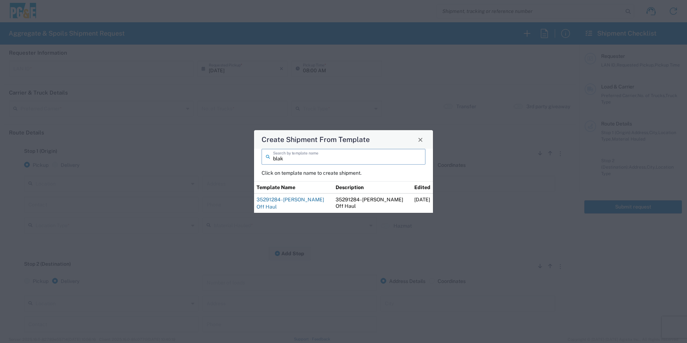
type input "blak"
click at [301, 202] on link "35291284 - [PERSON_NAME] Off Haul" at bounding box center [291, 203] width 68 height 13
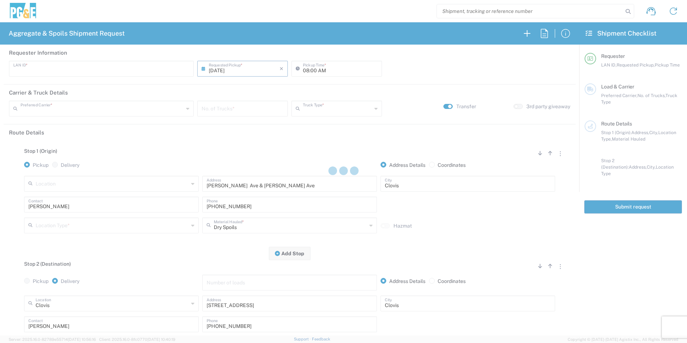
type input "MBLA"
type input "09:00 AM"
type input "North Coast Trucking"
type input "Super Dump"
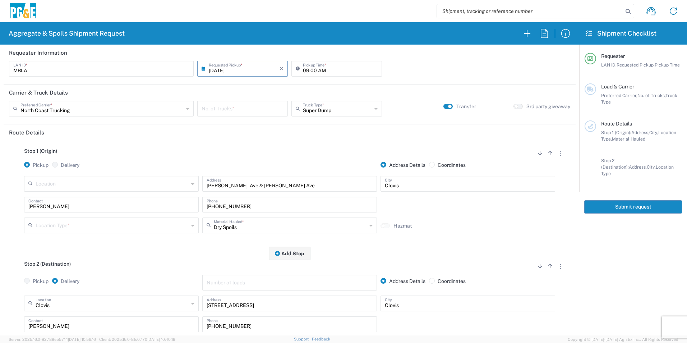
click at [241, 109] on input "number" at bounding box center [243, 108] width 82 height 13
type input "2"
click at [89, 223] on input "text" at bounding box center [112, 224] width 153 height 13
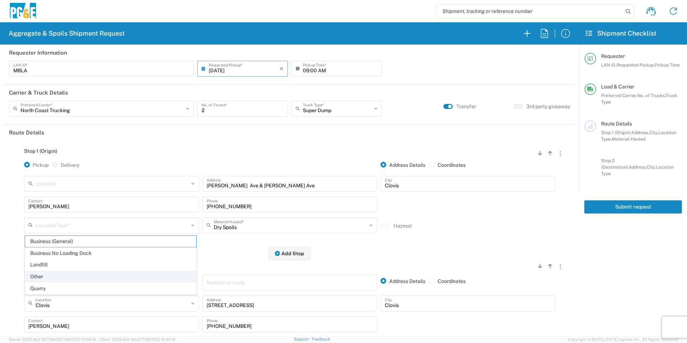
click at [59, 275] on span "Other" at bounding box center [110, 276] width 171 height 11
type input "Other"
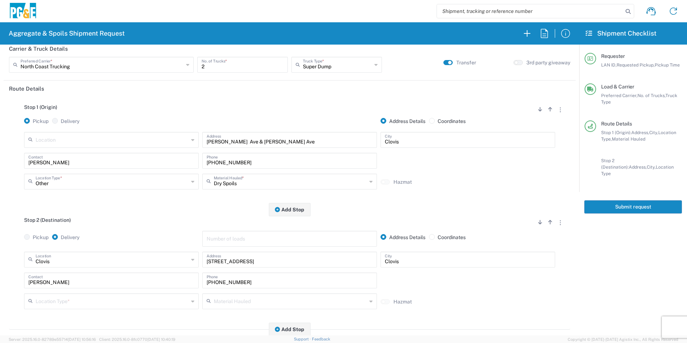
scroll to position [144, 0]
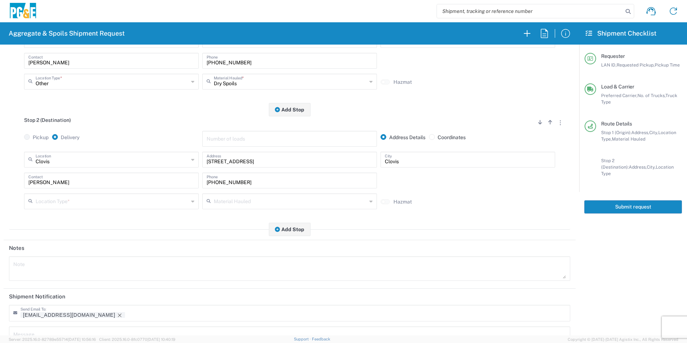
click at [57, 199] on input "text" at bounding box center [112, 200] width 153 height 13
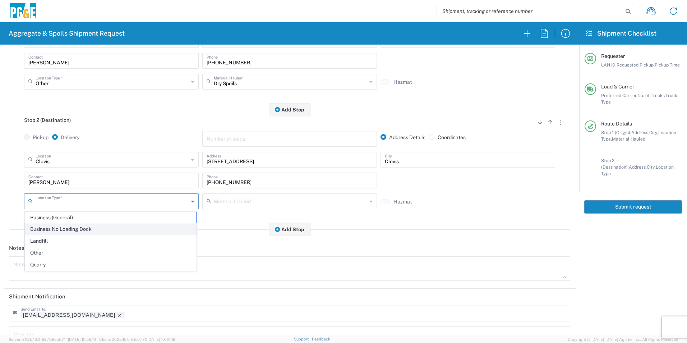
click at [57, 231] on span "Business No Loading Dock" at bounding box center [110, 228] width 171 height 11
type input "Business No Loading Dock"
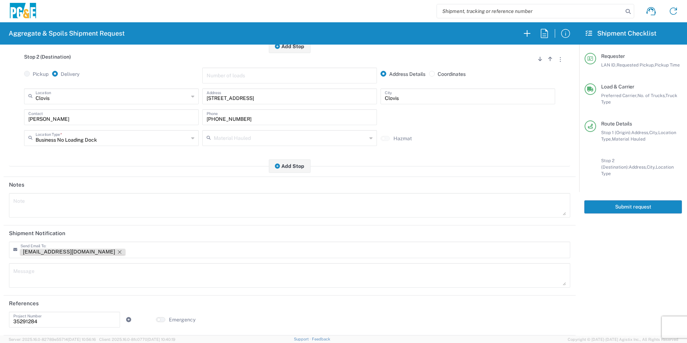
click at [117, 253] on icon "Remove tag" at bounding box center [120, 252] width 6 height 6
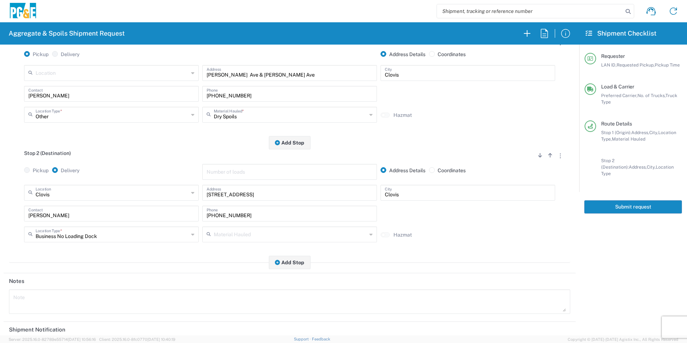
scroll to position [0, 0]
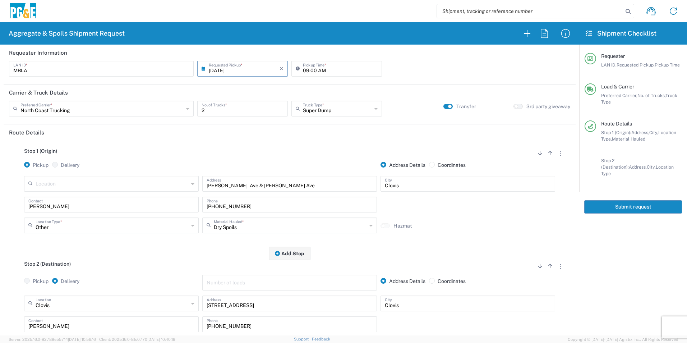
click at [604, 202] on button "Submit request" at bounding box center [633, 206] width 98 height 13
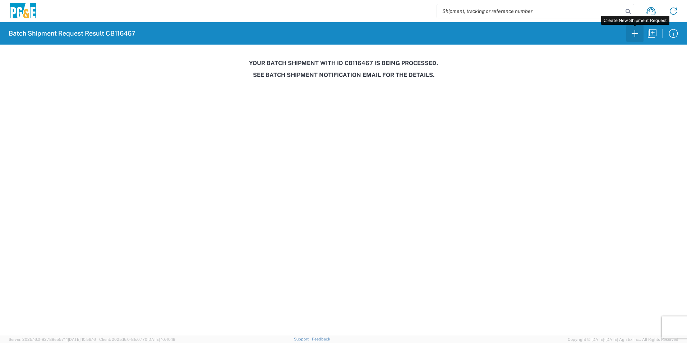
click at [632, 37] on icon "button" at bounding box center [634, 33] width 11 height 11
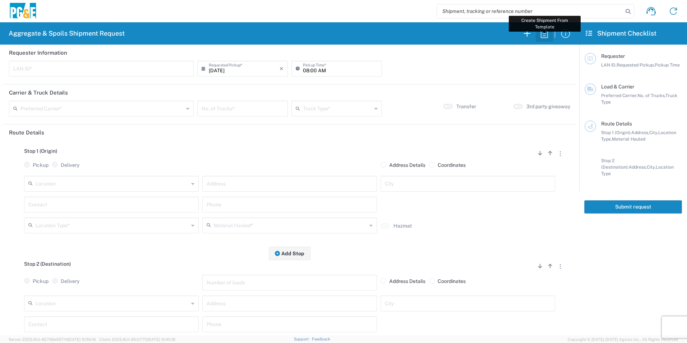
click at [546, 34] on icon "button" at bounding box center [544, 33] width 11 height 11
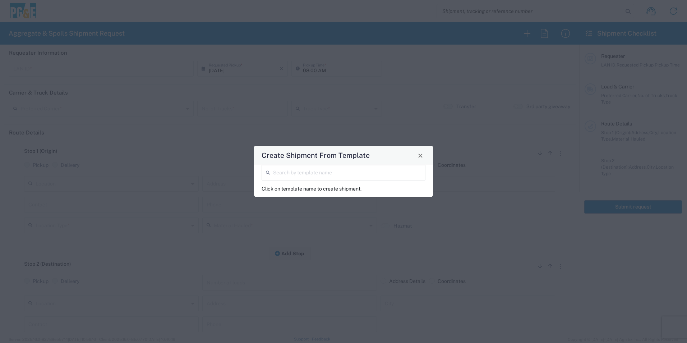
click at [342, 169] on input "search" at bounding box center [347, 172] width 148 height 13
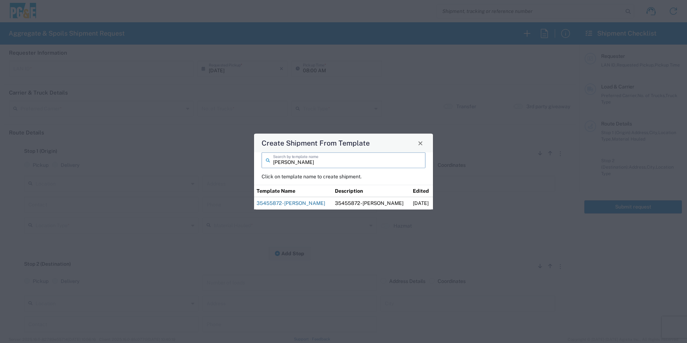
type input "dylan"
click at [291, 203] on link "35455872 - [PERSON_NAME]" at bounding box center [291, 203] width 69 height 6
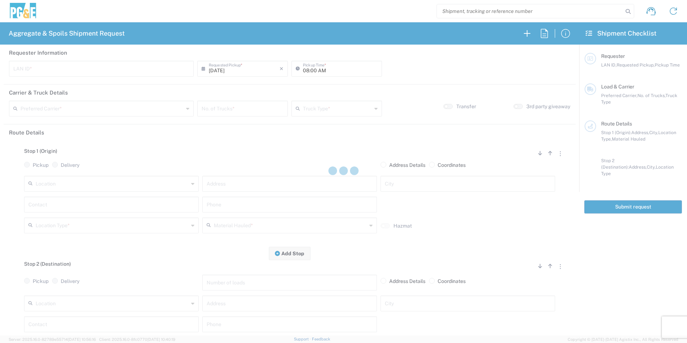
type input "D4FM"
type input "12:00 AM"
type input "North Coast Trucking"
type input "Super Dump"
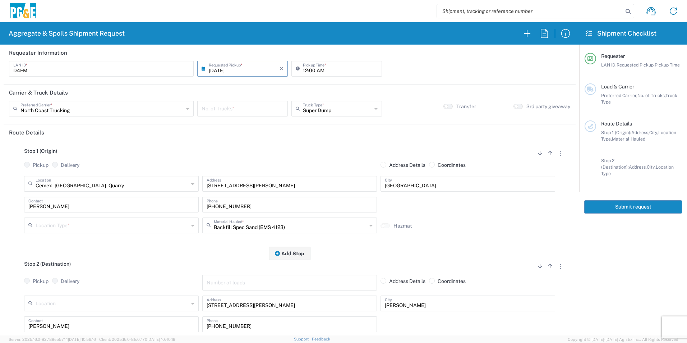
click at [243, 111] on input "number" at bounding box center [243, 108] width 82 height 13
type input "3"
click at [303, 69] on input "12:00 AM" at bounding box center [340, 68] width 75 height 13
type input "07:00 AM"
click at [47, 221] on input "text" at bounding box center [112, 224] width 153 height 13
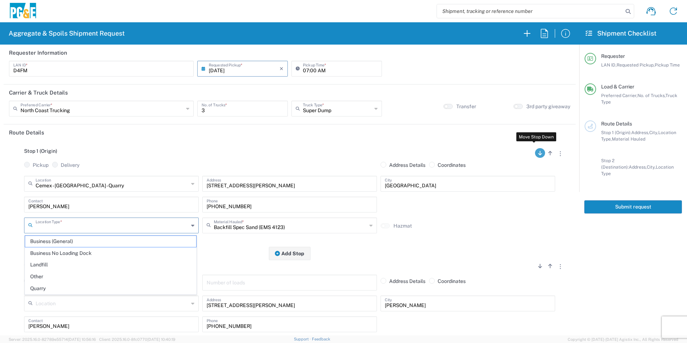
click at [535, 156] on button "button" at bounding box center [540, 153] width 10 height 10
radio input "false"
radio input "true"
radio input "false"
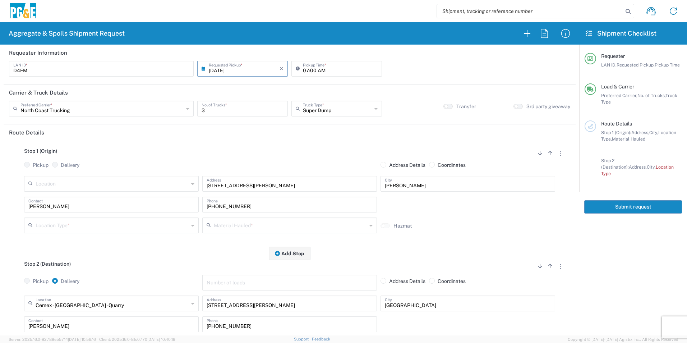
click at [110, 231] on input "text" at bounding box center [112, 224] width 153 height 13
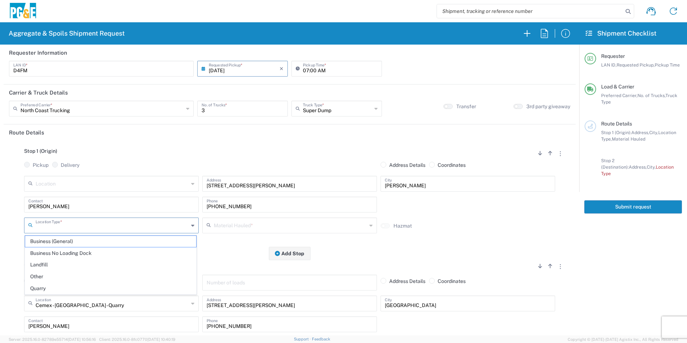
click at [63, 278] on span "Other" at bounding box center [110, 276] width 171 height 11
type input "Other"
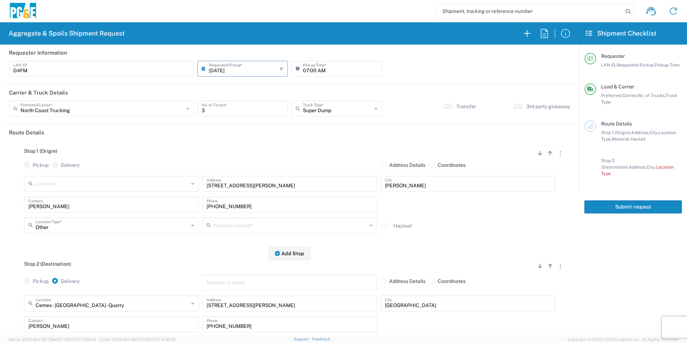
click at [299, 220] on input "text" at bounding box center [290, 224] width 153 height 13
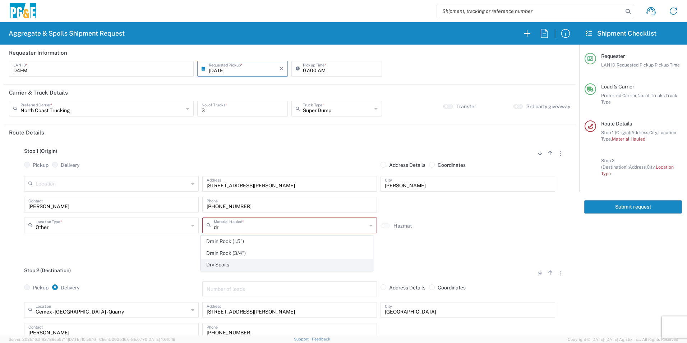
click at [225, 265] on span "Dry Spoils" at bounding box center [286, 264] width 171 height 11
type input "Dry Spoils"
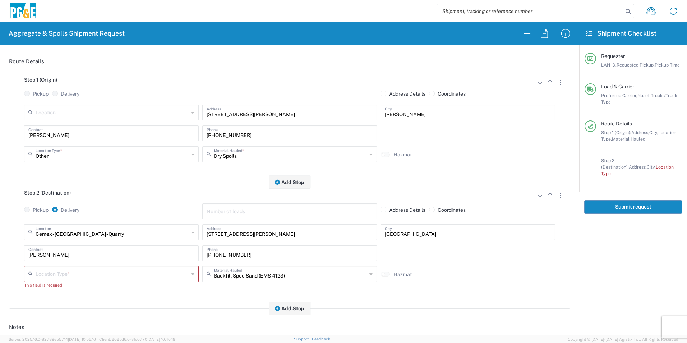
scroll to position [72, 0]
click at [106, 232] on input "text" at bounding box center [112, 231] width 153 height 13
click at [62, 216] on span "Clovis" at bounding box center [110, 217] width 171 height 11
type input "Clovis"
type input "308 W Alluvial Ave"
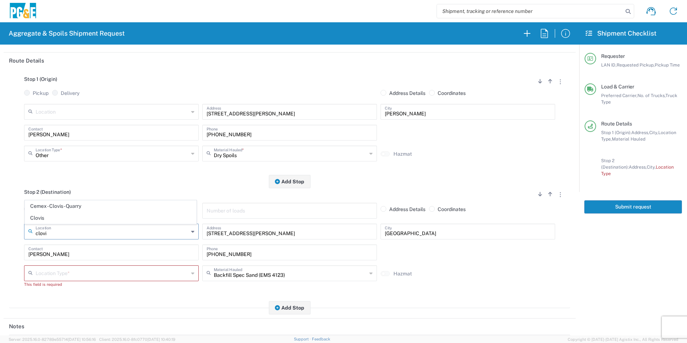
type input "Clovis"
type input "Business No Loading Dock"
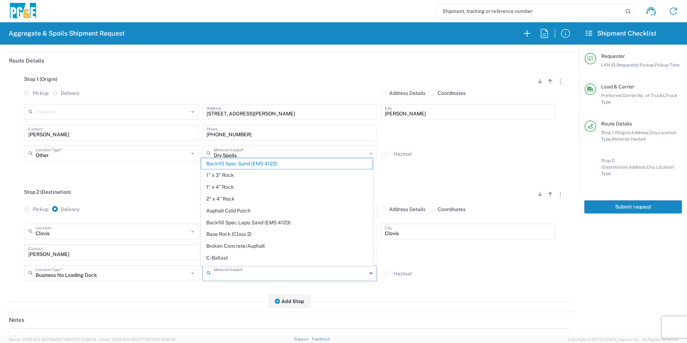
click at [280, 269] on input "text" at bounding box center [290, 272] width 153 height 13
click at [261, 165] on span "Backfill Spec Sand (EMS 4123)" at bounding box center [286, 163] width 171 height 11
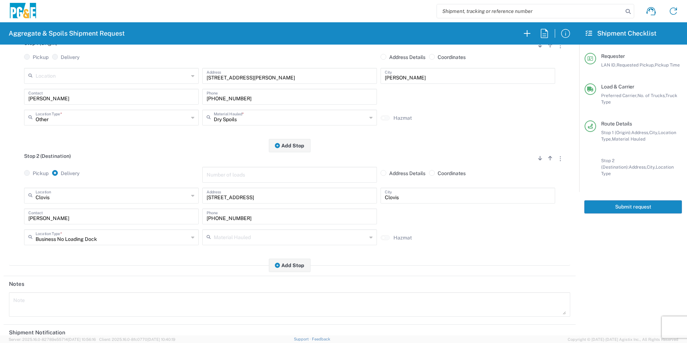
scroll to position [208, 0]
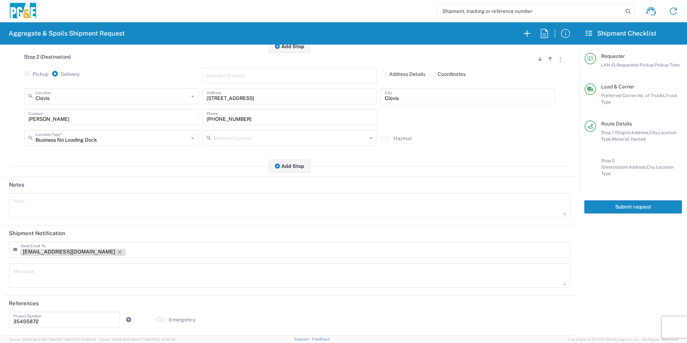
click at [117, 252] on icon "Remove tag" at bounding box center [120, 252] width 6 height 6
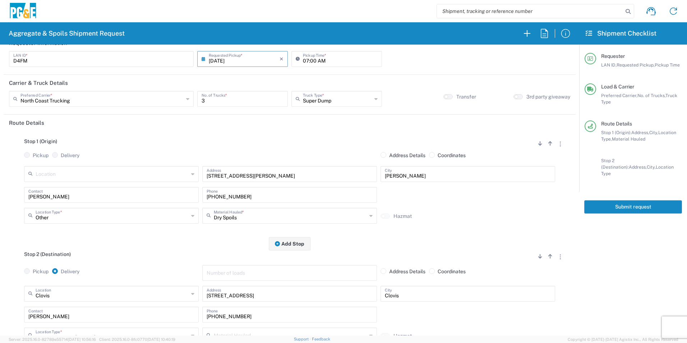
scroll to position [0, 0]
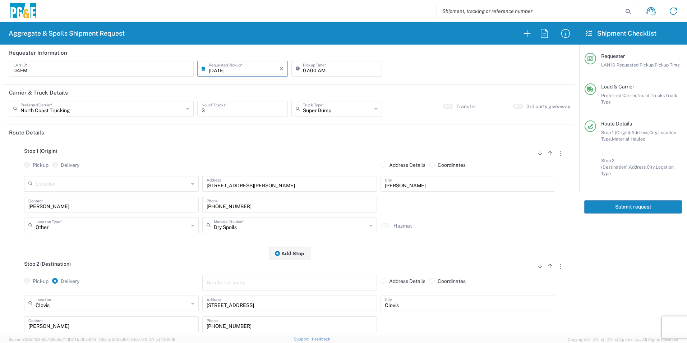
click at [635, 203] on button "Submit request" at bounding box center [633, 206] width 98 height 13
